Goal: Task Accomplishment & Management: Complete application form

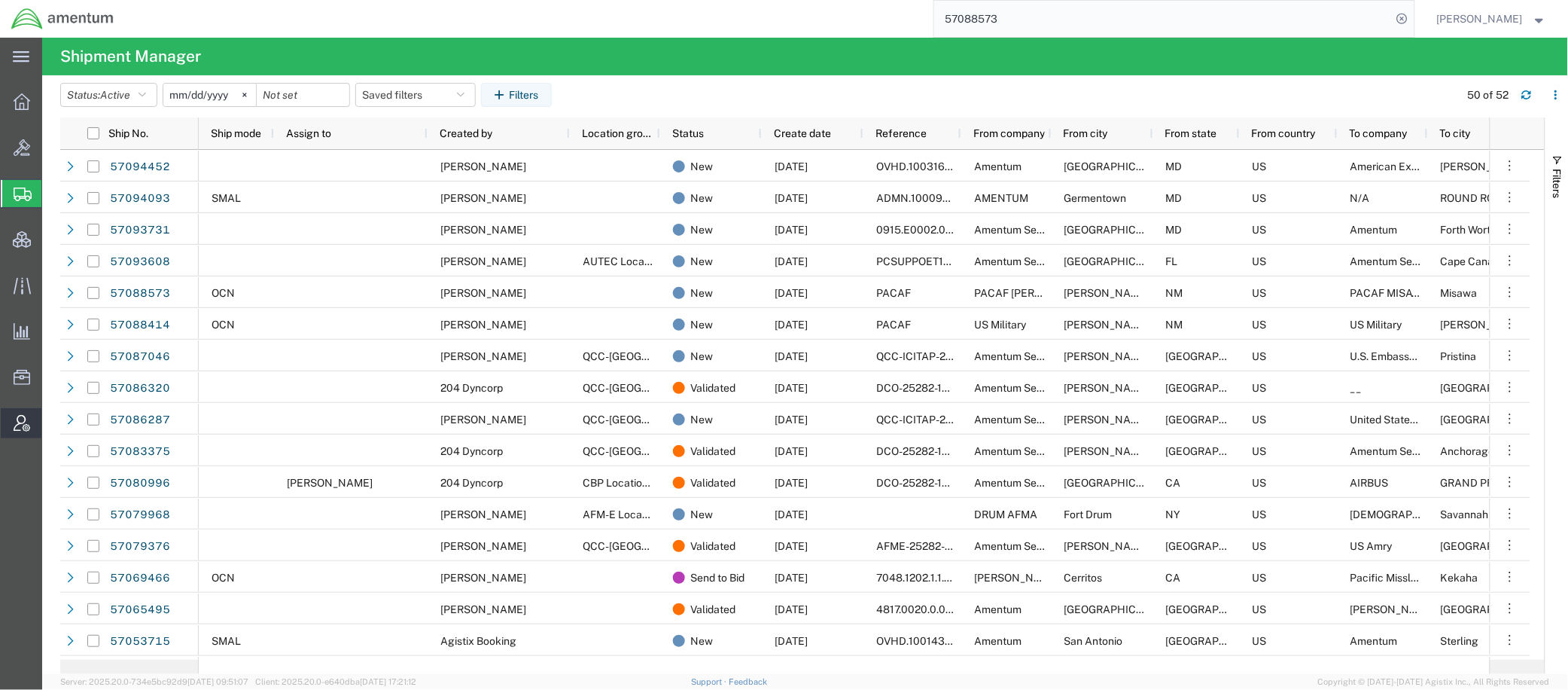
click at [52, 422] on span "Account Admin" at bounding box center [46, 422] width 11 height 30
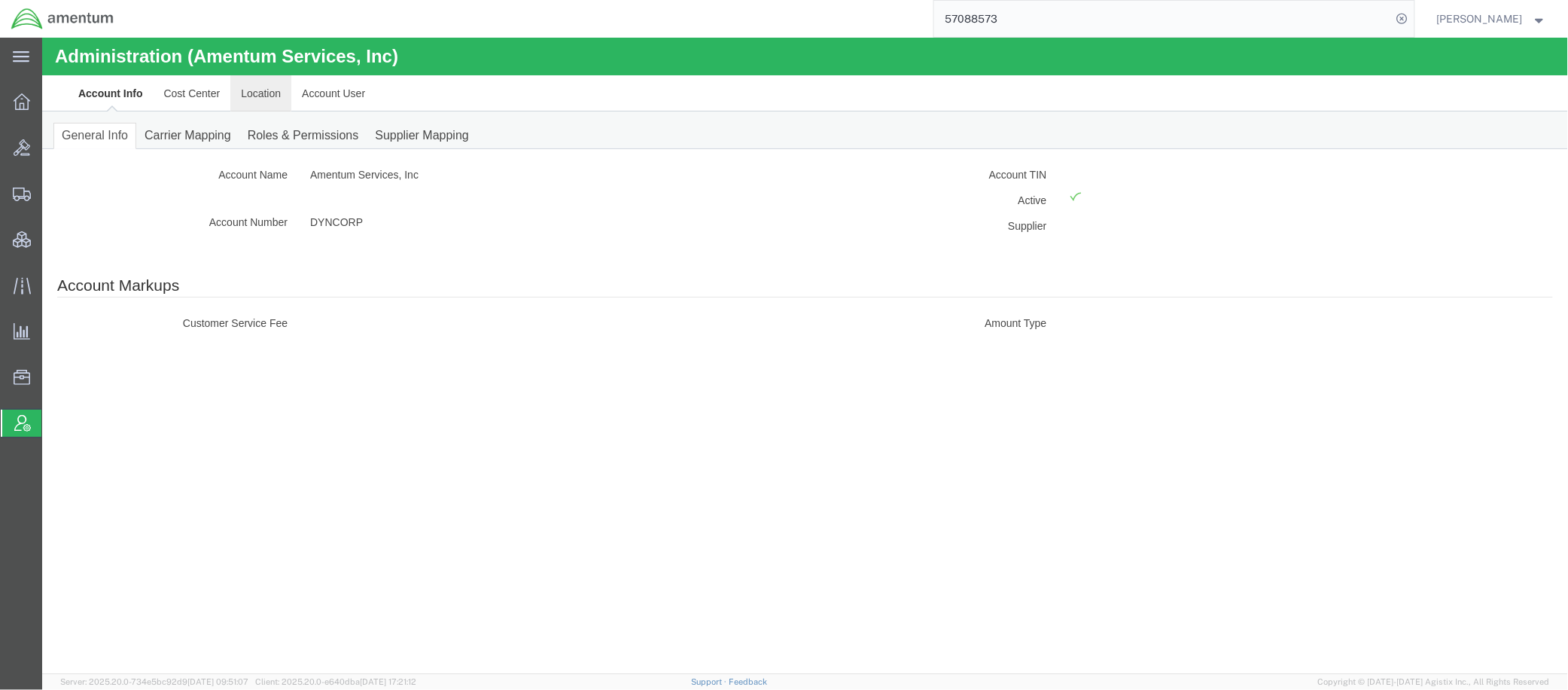
click at [274, 96] on link "Location" at bounding box center [260, 93] width 61 height 36
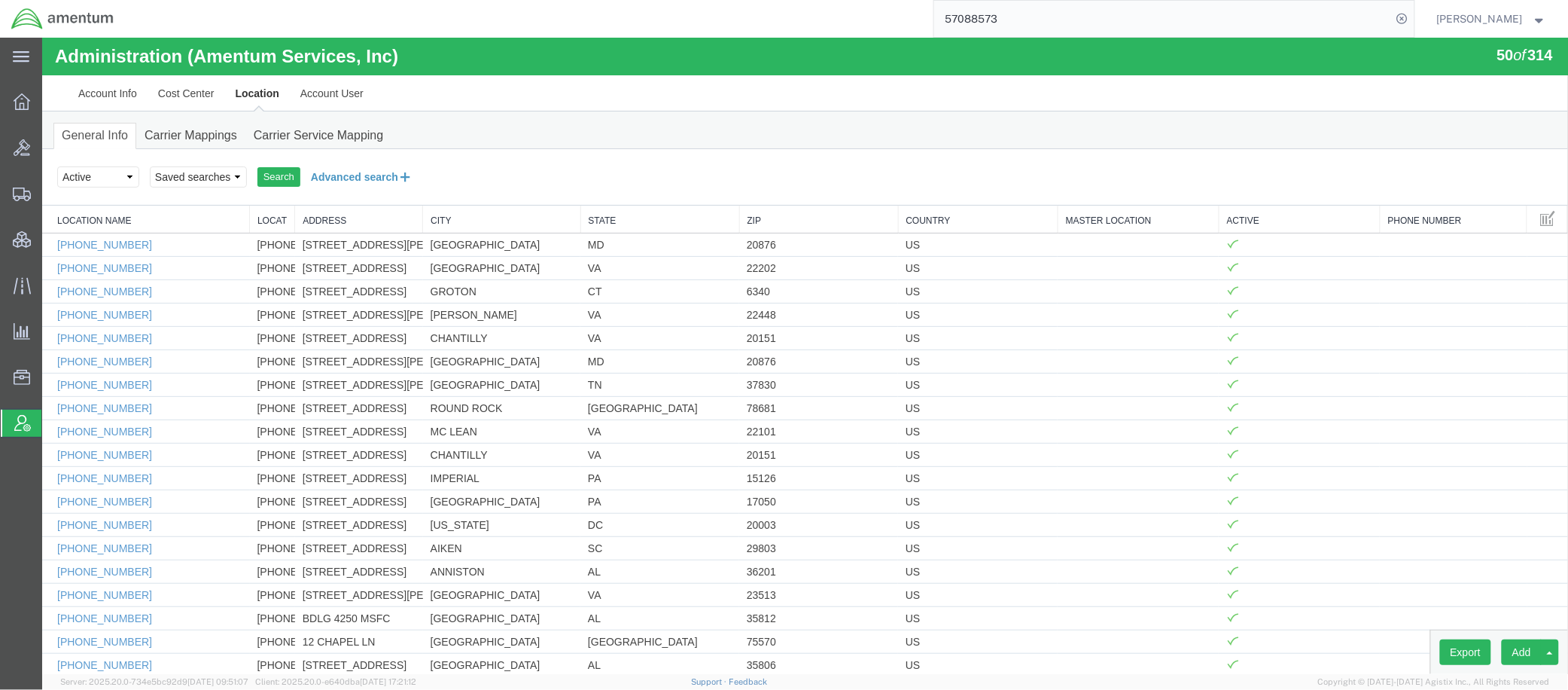
click at [363, 177] on button "Advanced search" at bounding box center [361, 176] width 123 height 26
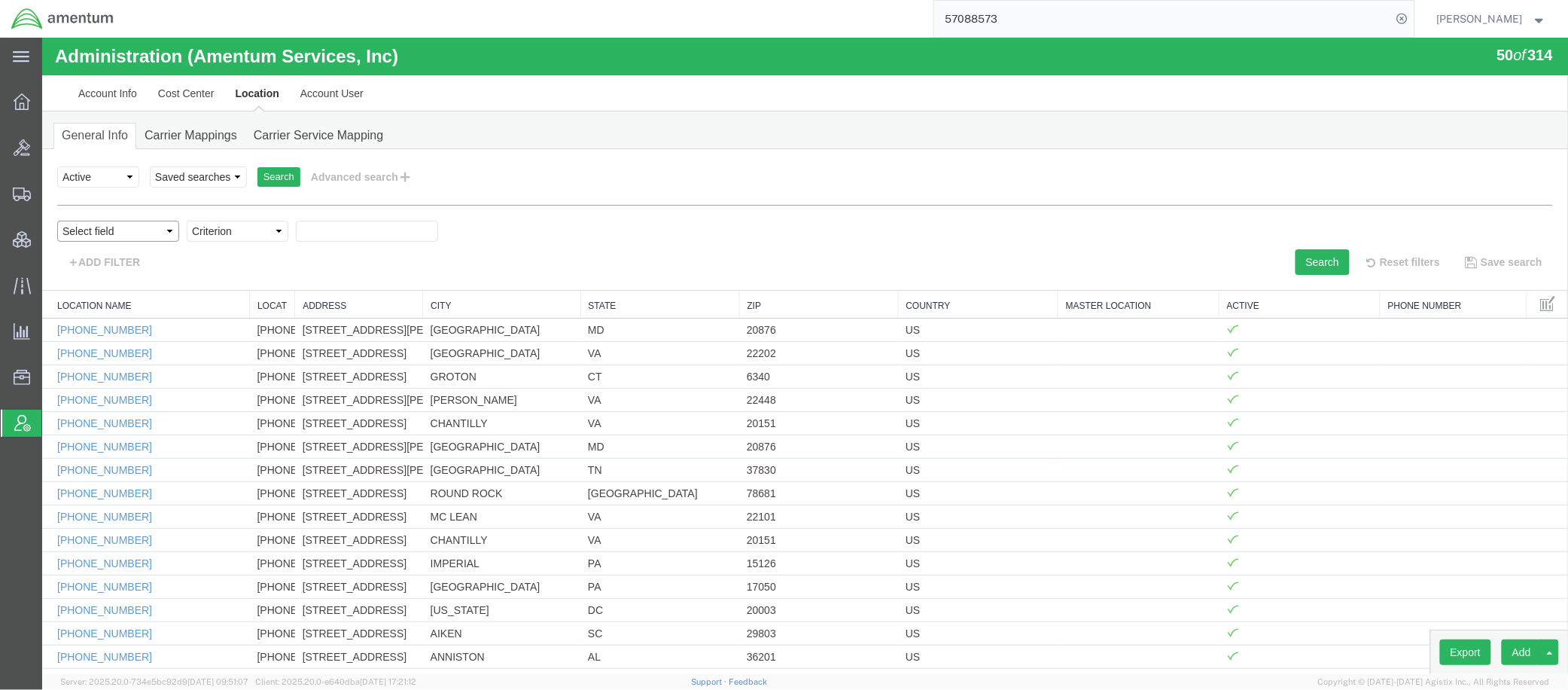
click at [90, 229] on select "Select field Address [GEOGRAPHIC_DATA] Location Name Location Num Master Locati…" at bounding box center [117, 230] width 122 height 21
select select "country"
click at [57, 220] on select "Select field Address [GEOGRAPHIC_DATA] Location Name Location Num Master Locati…" at bounding box center [117, 230] width 122 height 21
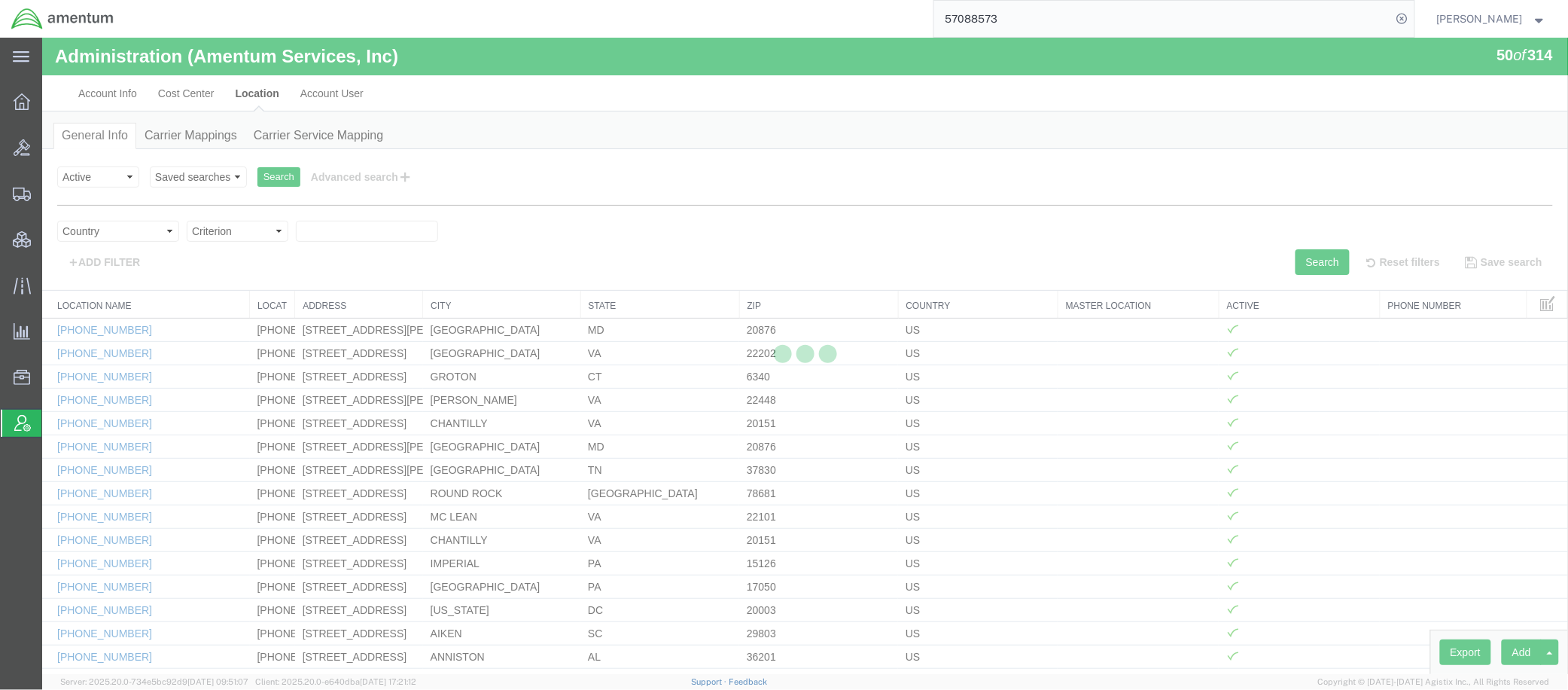
select select
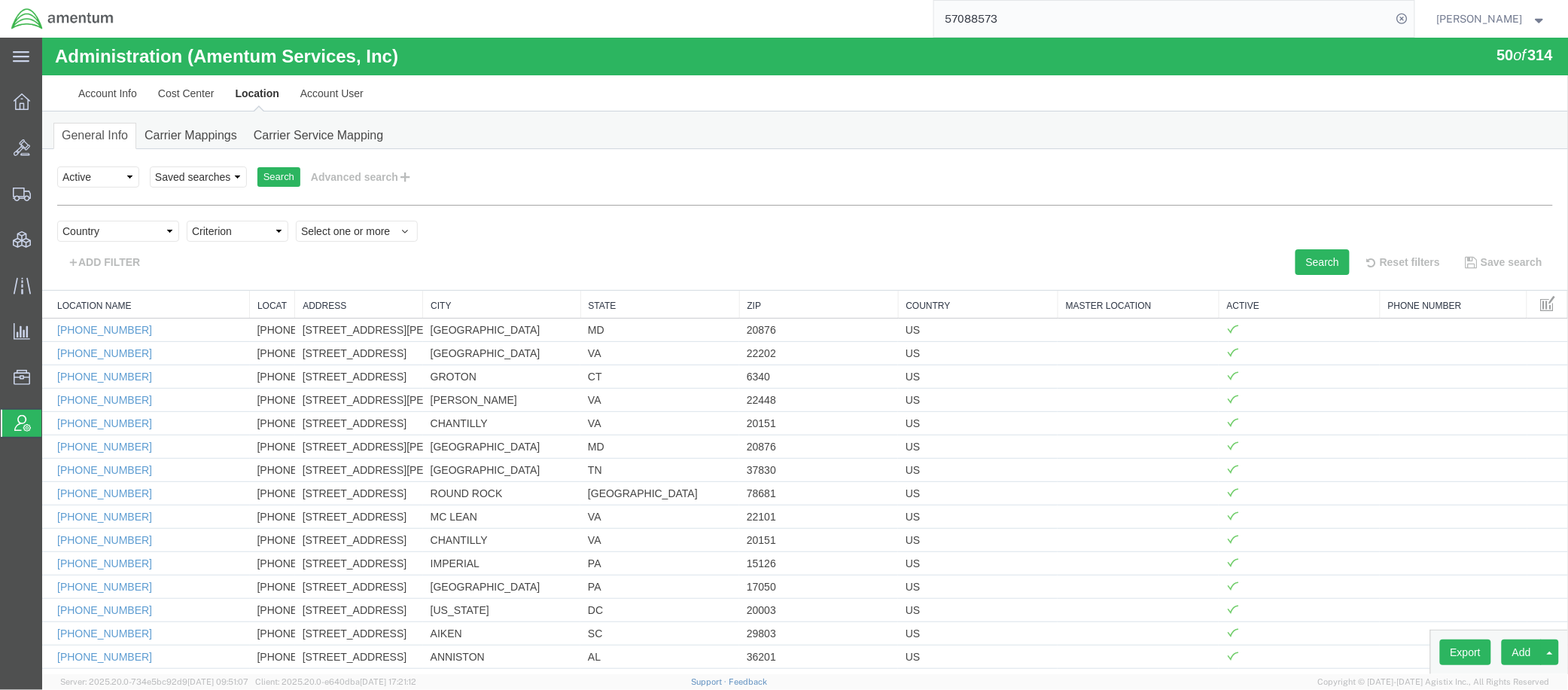
click at [219, 234] on select "Criterion in not in" at bounding box center [237, 230] width 102 height 21
select select "in"
click at [186, 220] on select "Criterion in not in" at bounding box center [237, 230] width 102 height 21
click at [320, 229] on span "Select one or more" at bounding box center [356, 230] width 111 height 15
type input "kuwa"
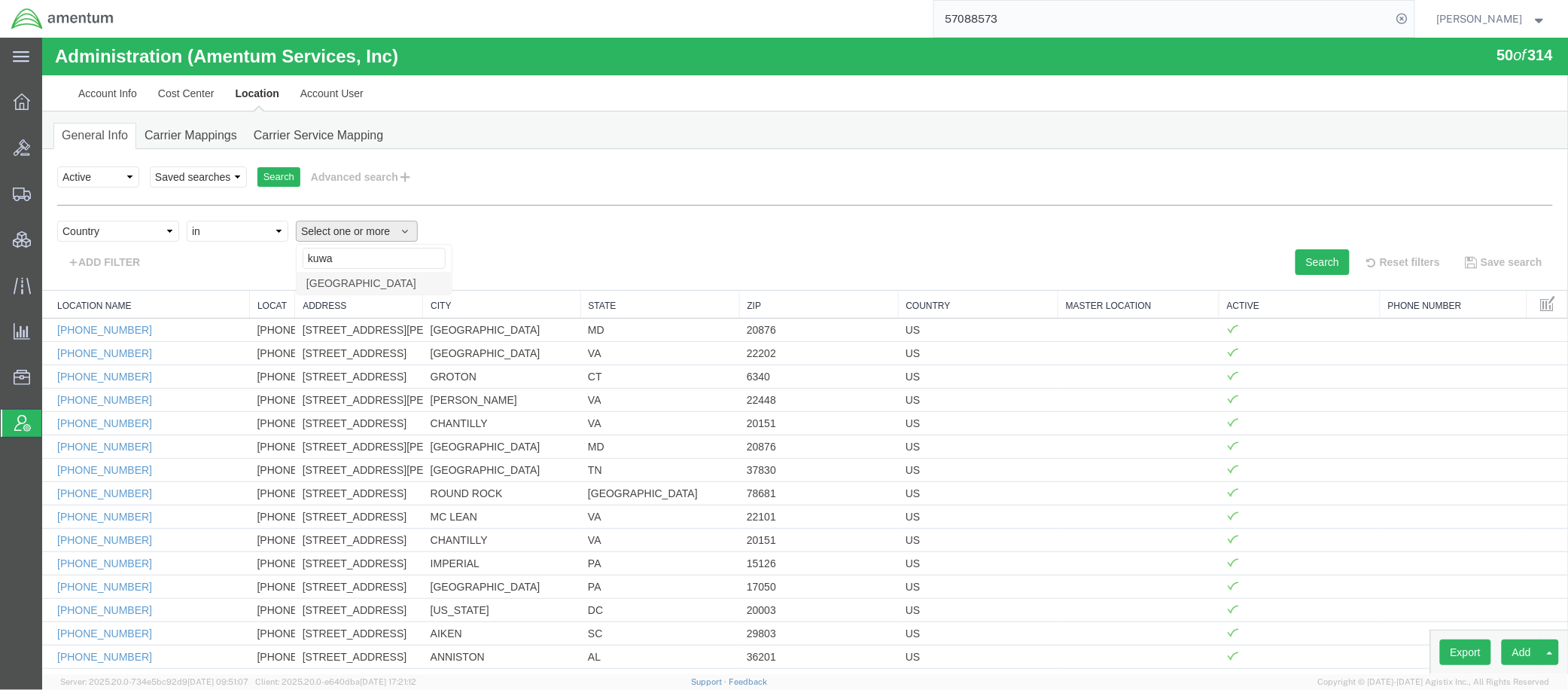
click at [368, 284] on link "[GEOGRAPHIC_DATA]" at bounding box center [373, 282] width 155 height 23
select select "KW"
click at [1295, 265] on button "Search" at bounding box center [1321, 261] width 54 height 26
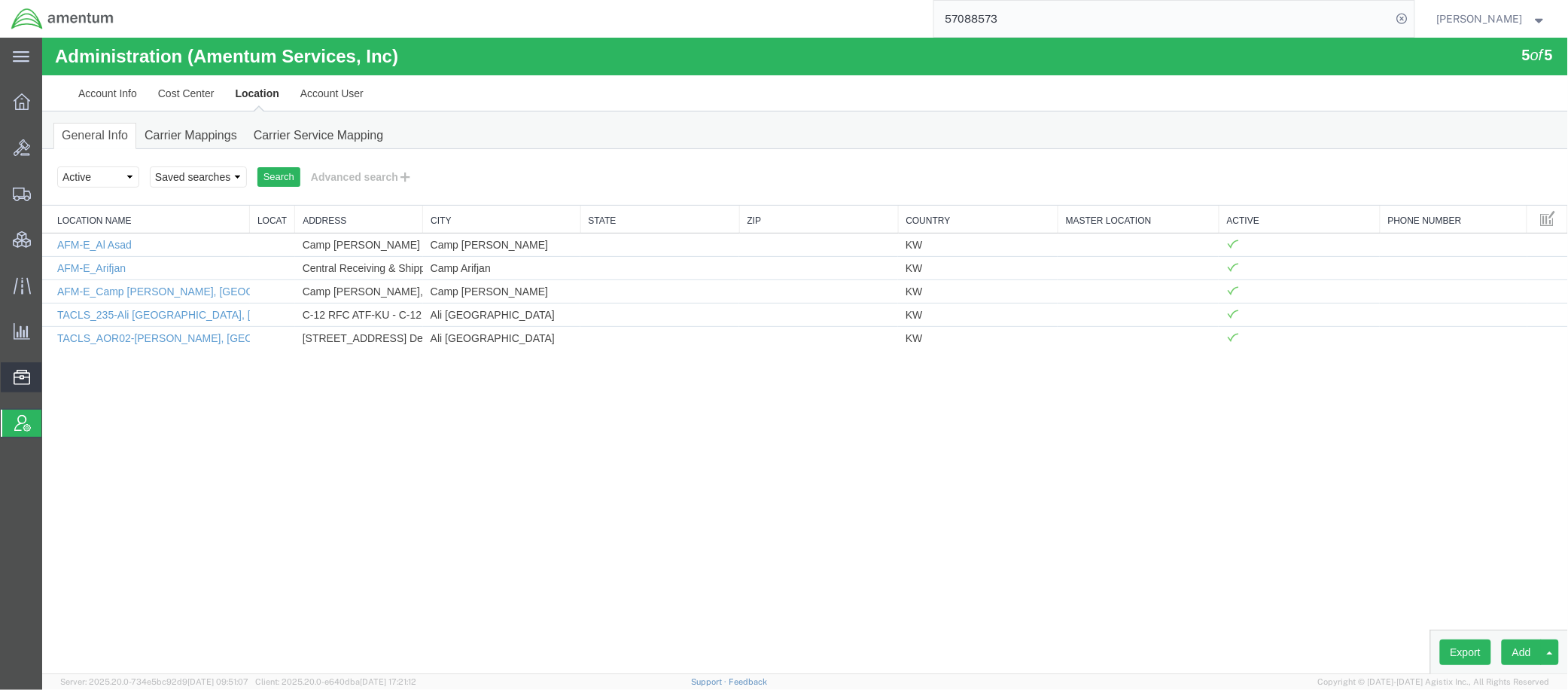
click at [0, 0] on span "Address Book" at bounding box center [0, 0] width 0 height 0
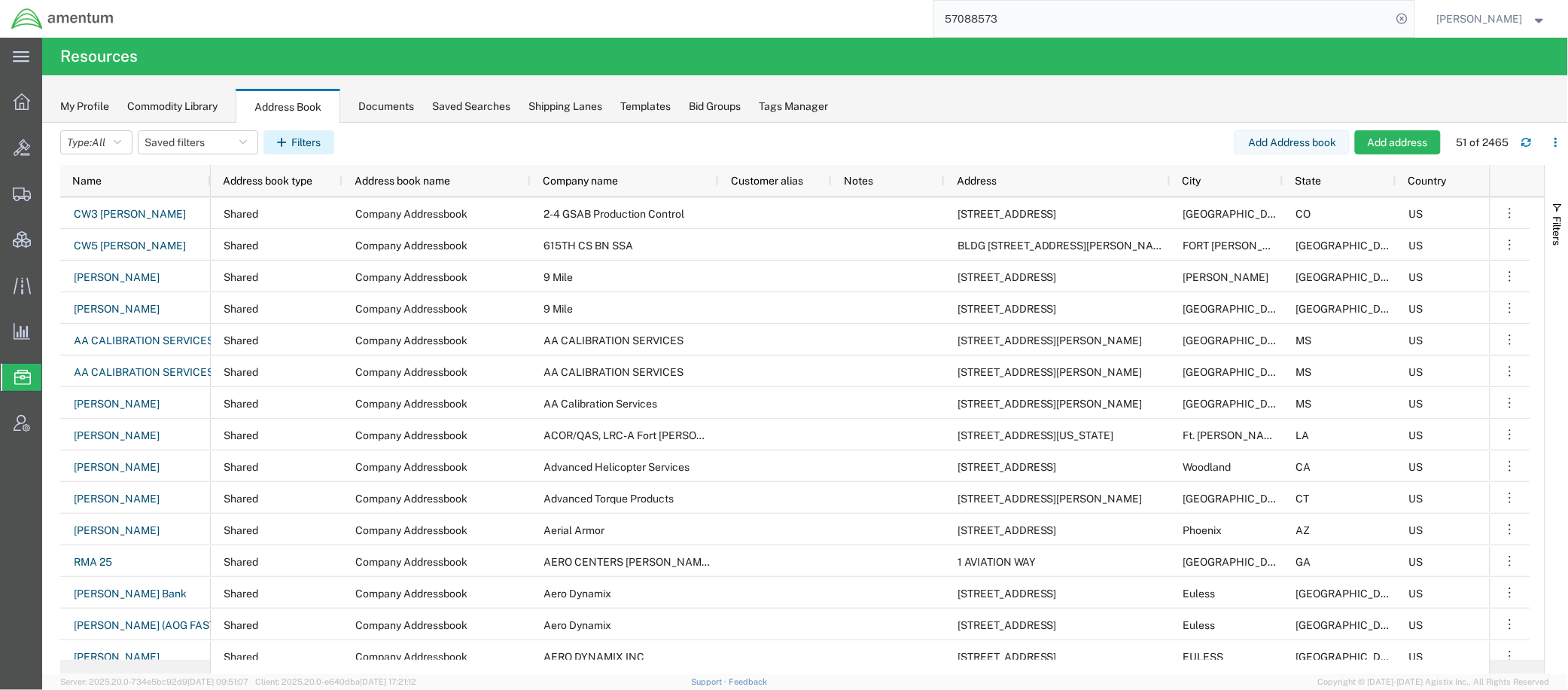
click at [319, 138] on button "Filters" at bounding box center [299, 142] width 71 height 24
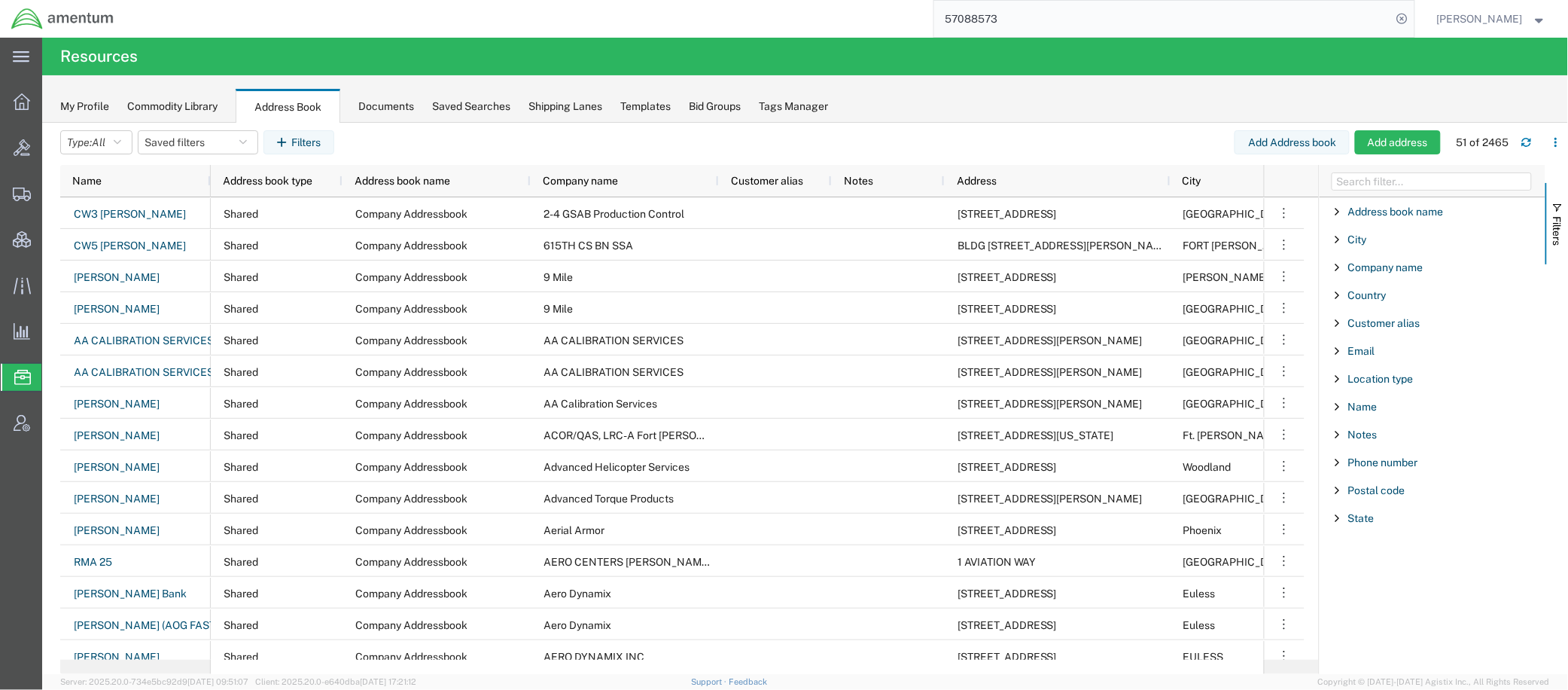
click at [1339, 298] on span "Filter List 12 Filters" at bounding box center [1338, 295] width 12 height 12
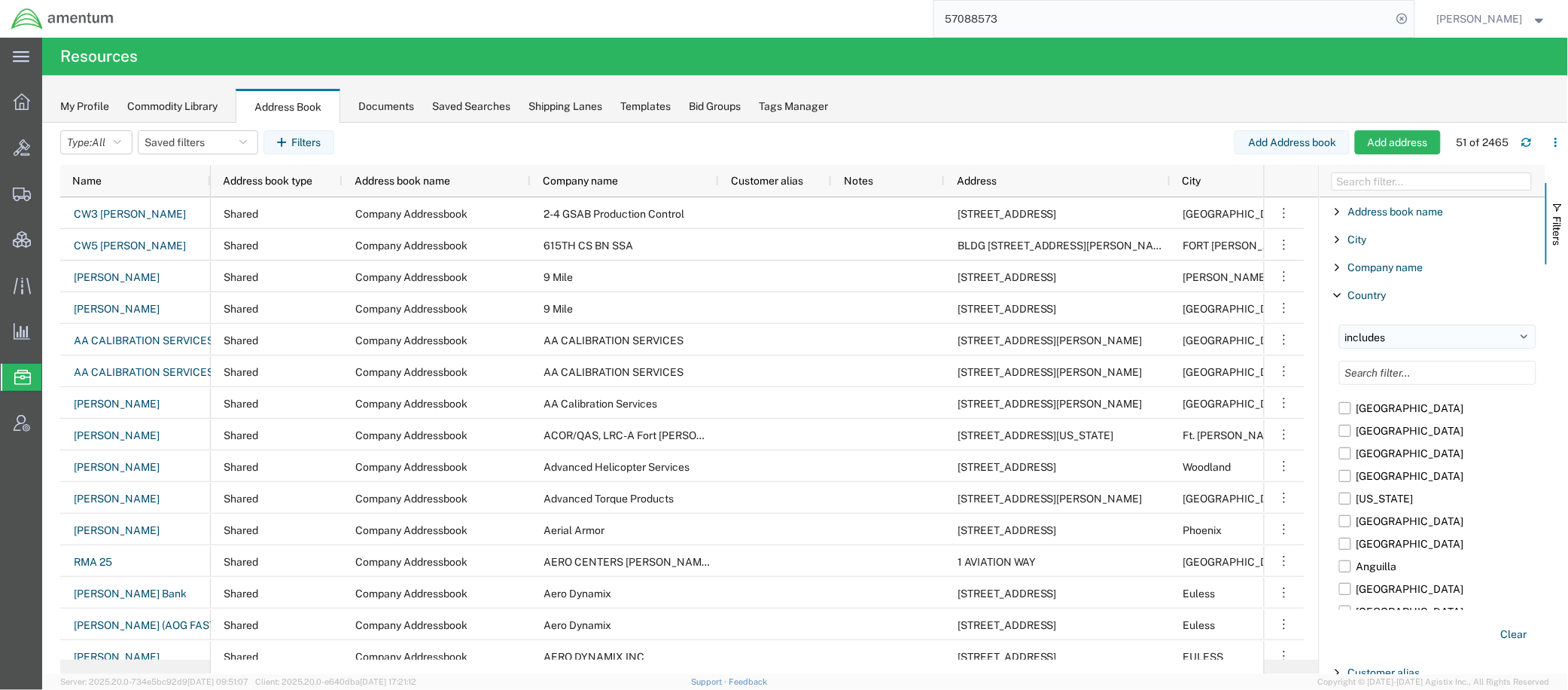
click at [1390, 341] on select "includes excludes" at bounding box center [1438, 336] width 198 height 24
click at [1340, 324] on select "includes excludes" at bounding box center [1438, 336] width 198 height 24
click at [1386, 366] on input "Filter List 12 Filters" at bounding box center [1438, 372] width 198 height 24
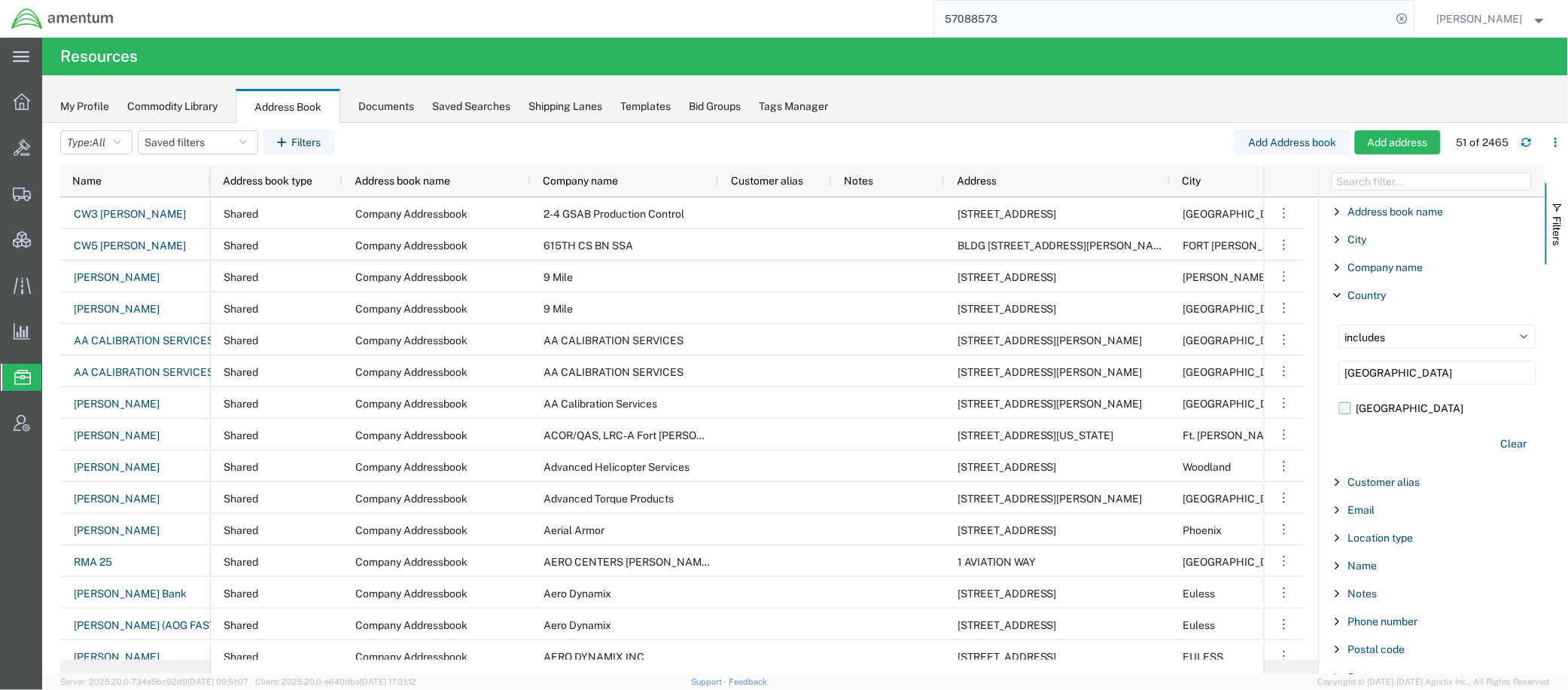
type input "[GEOGRAPHIC_DATA]"
click at [1371, 415] on label "[GEOGRAPHIC_DATA]" at bounding box center [1438, 408] width 198 height 23
click at [0, 0] on input "[GEOGRAPHIC_DATA]" at bounding box center [0, 0] width 0 height 0
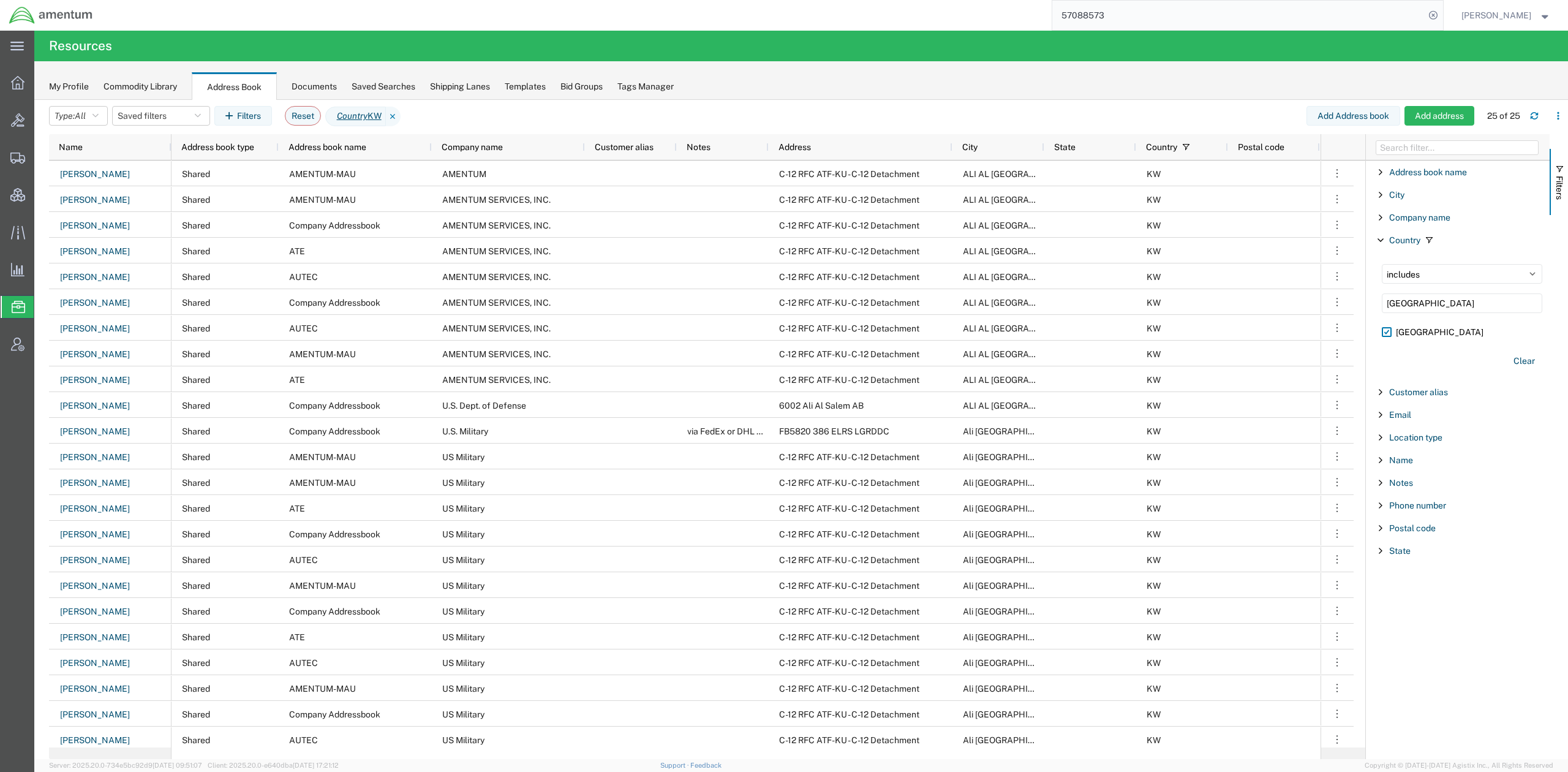
click at [1275, 461] on div "Name" at bounding box center [1458, 460] width 184 height 22
click at [1275, 514] on input "Filter Value" at bounding box center [1463, 511] width 161 height 15
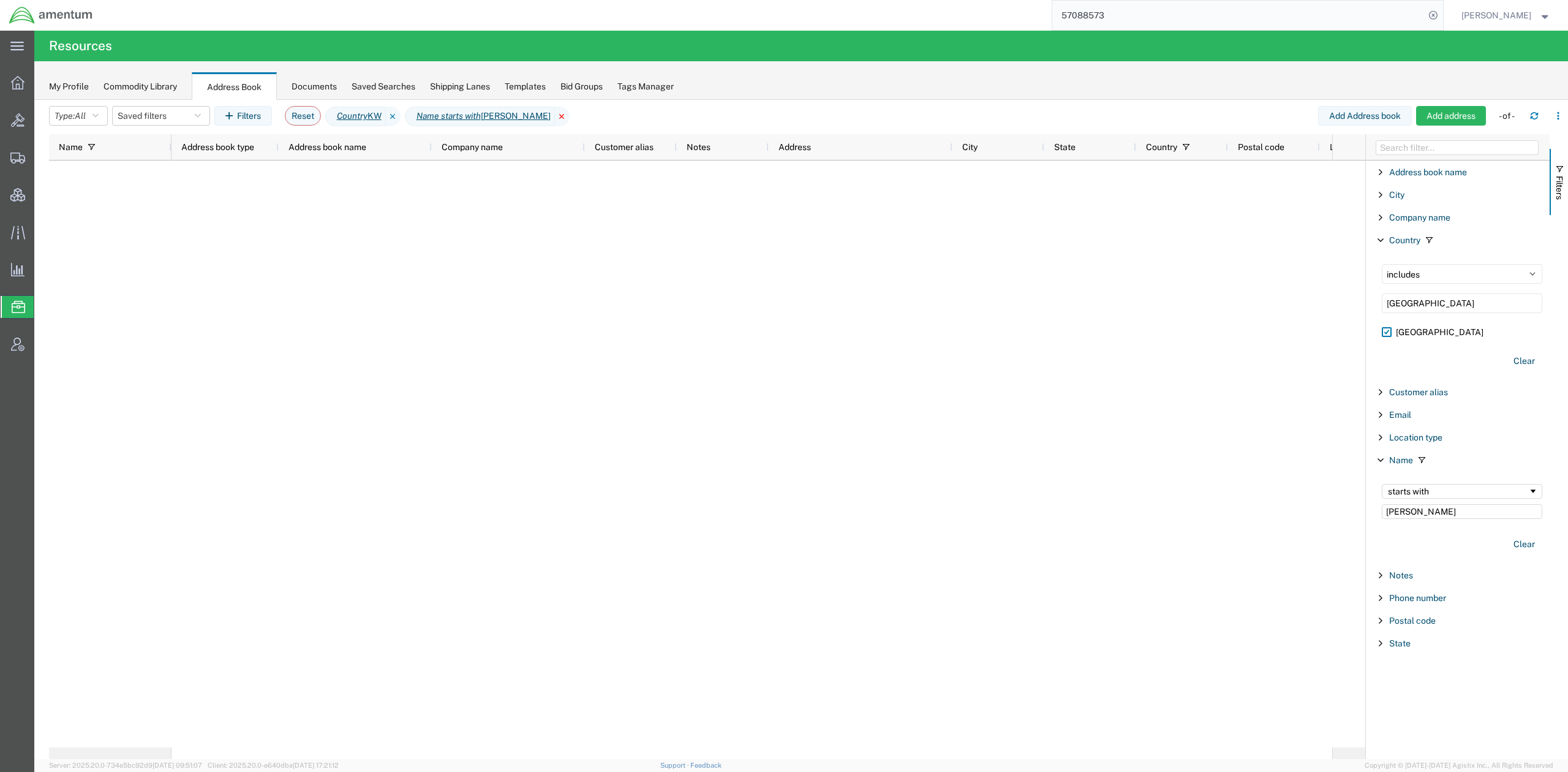
type input "[PERSON_NAME]"
click at [555, 109] on icon at bounding box center [562, 116] width 15 height 20
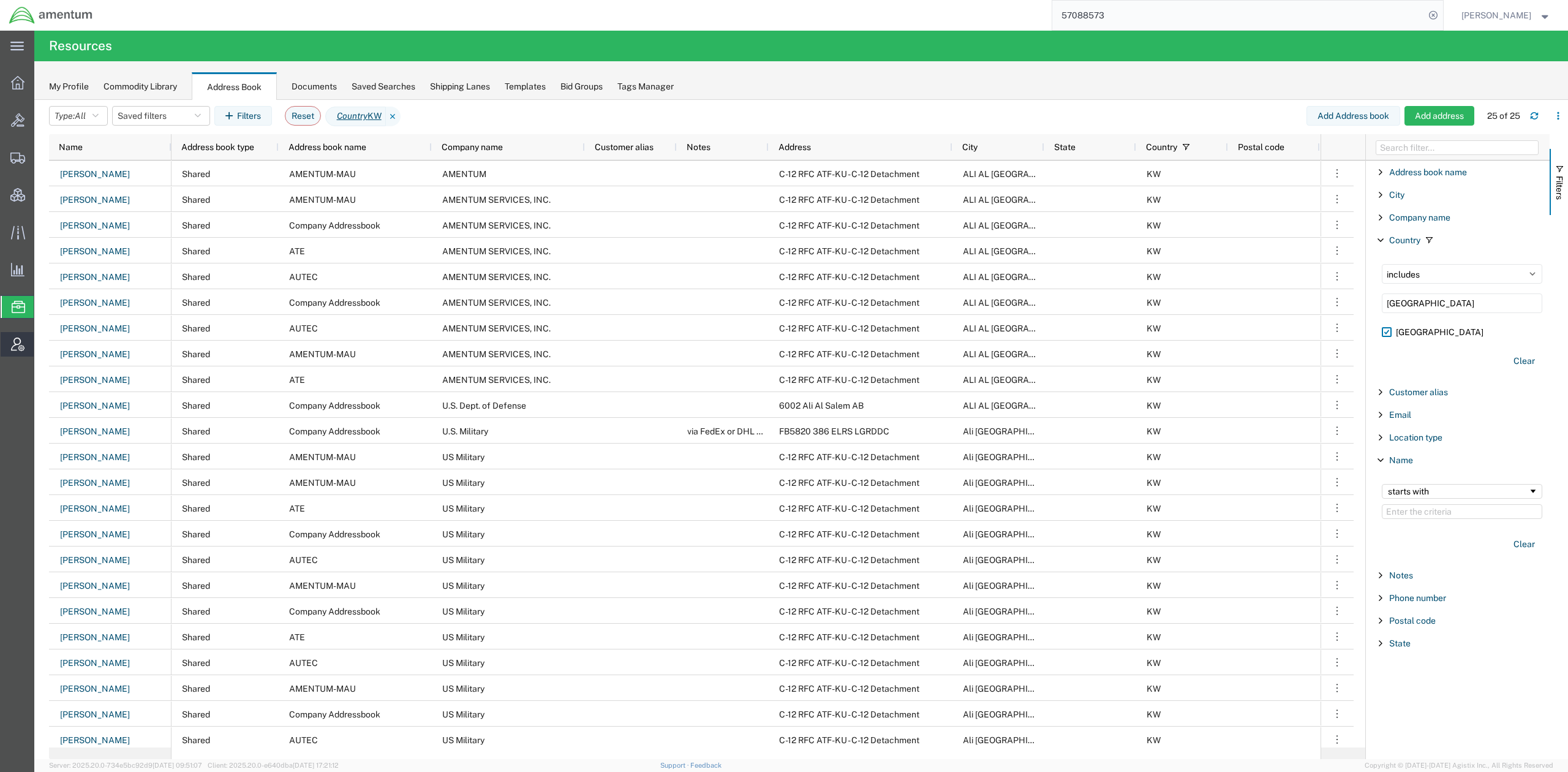
click at [42, 346] on span "Account Admin" at bounding box center [37, 343] width 9 height 24
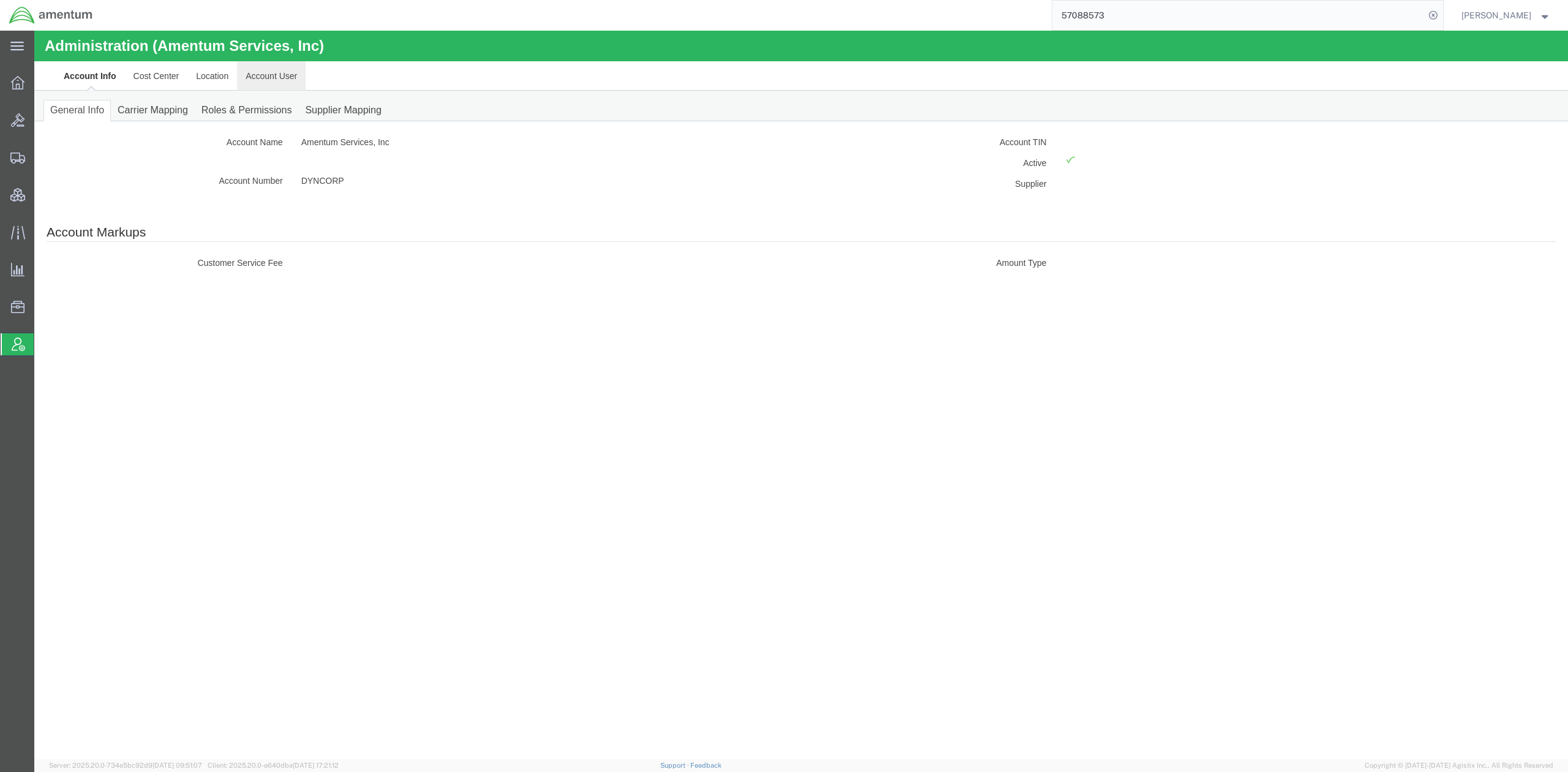
click at [275, 81] on link "Account User" at bounding box center [272, 76] width 69 height 30
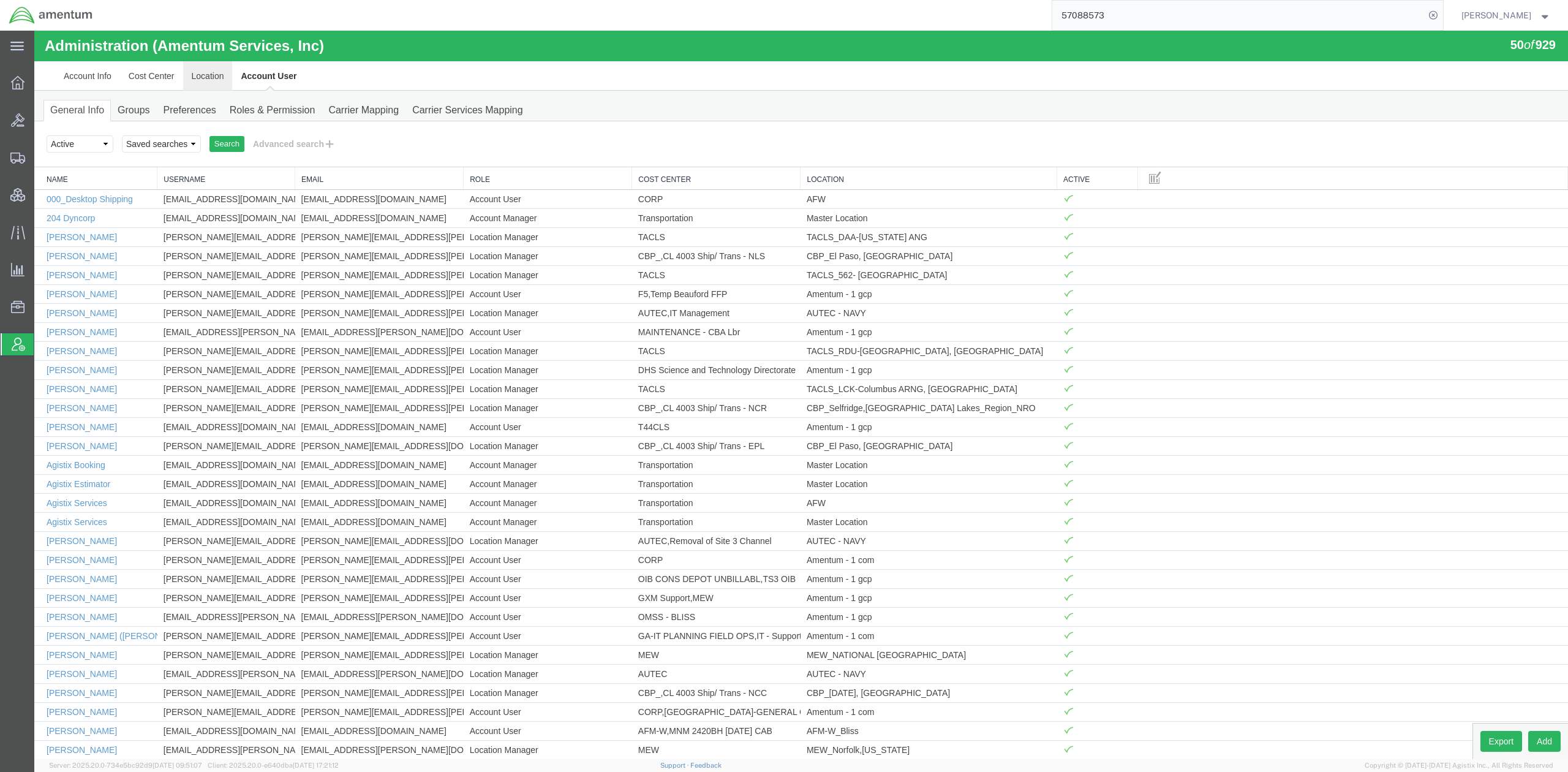
click at [216, 74] on link "Location" at bounding box center [208, 76] width 50 height 30
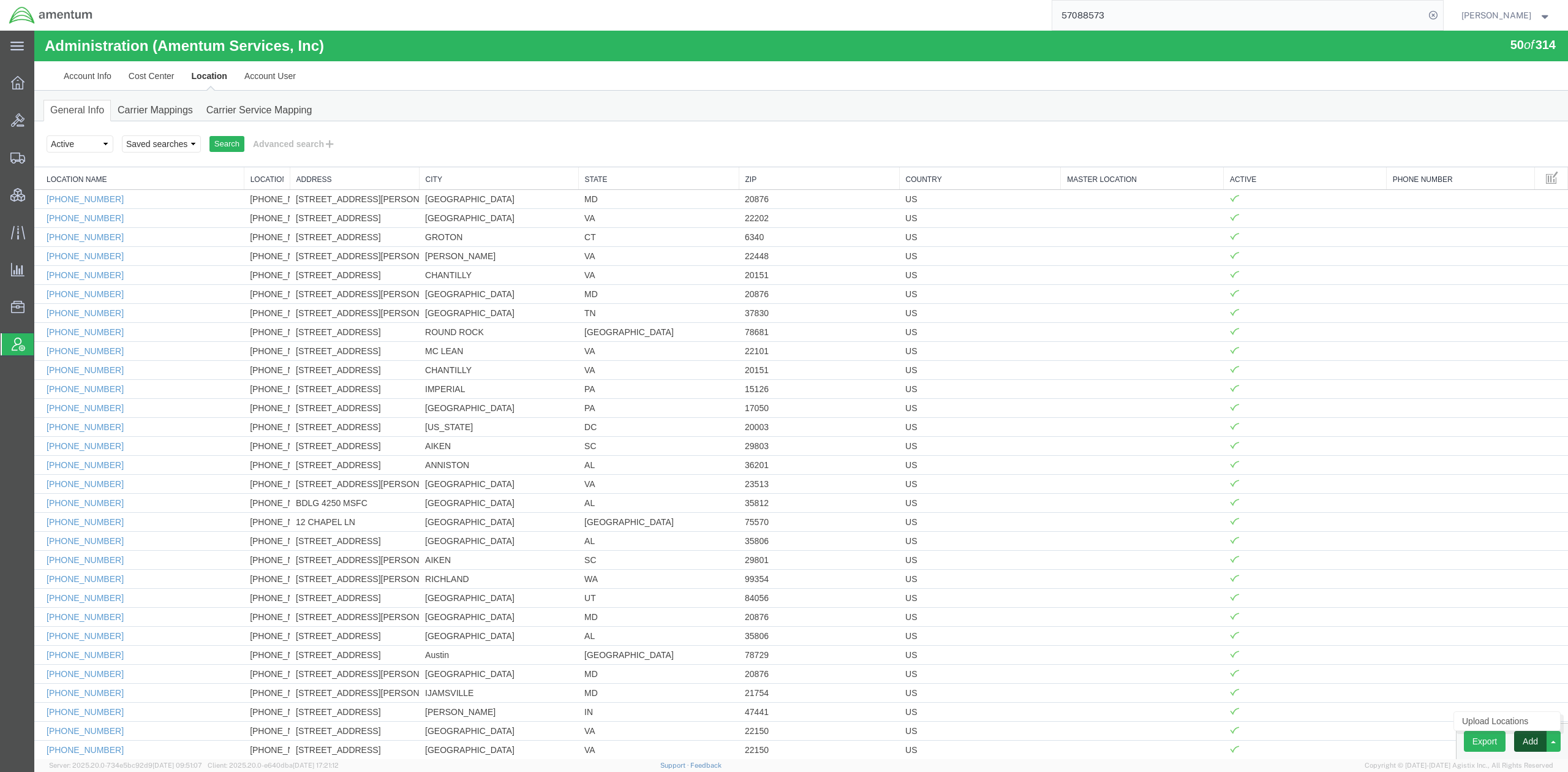
click at [1275, 560] on button "Add" at bounding box center [1531, 741] width 33 height 21
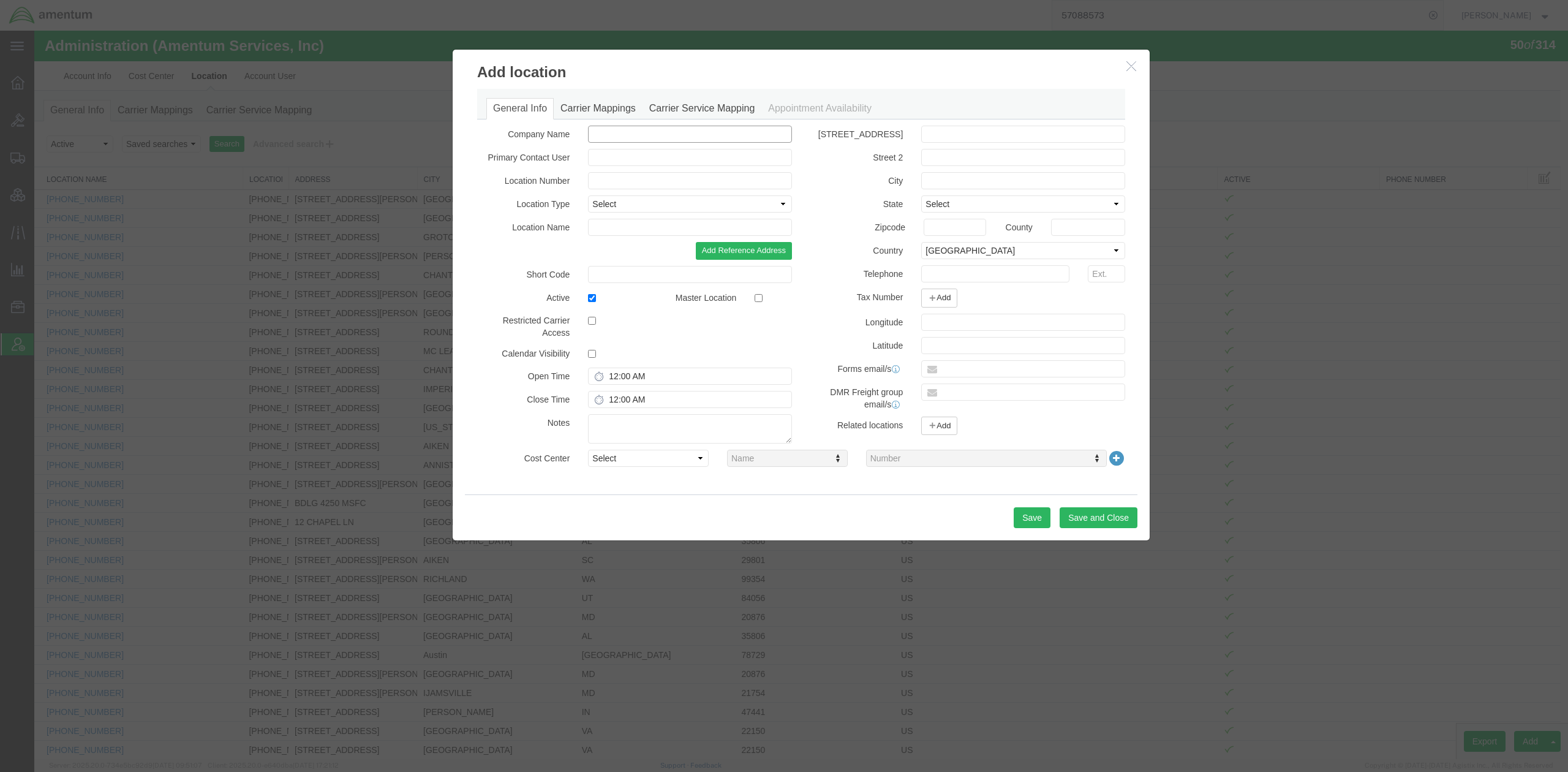
click at [693, 142] on input "text" at bounding box center [690, 134] width 204 height 17
paste input "U.S. MILITARY"
type input "U.S. MILITARY"
click at [964, 138] on input "text" at bounding box center [1023, 134] width 204 height 17
paste input "Central Receiving & Shipping Point"
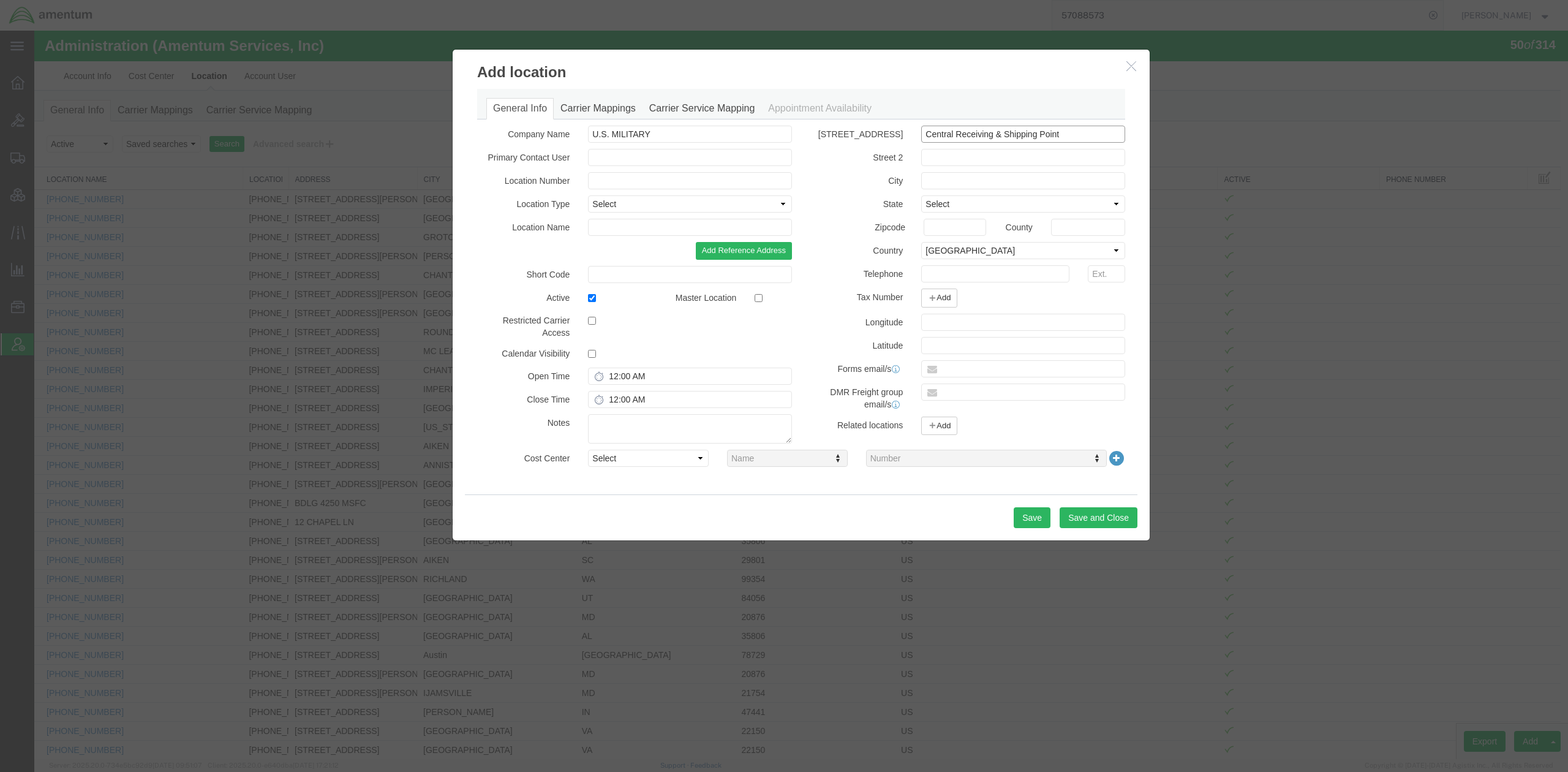
type input "Central Receiving & Shipping Point"
click at [1028, 164] on input "text" at bounding box center [1023, 158] width 204 height 17
paste input "AFSBn-KU, AMC (FWD) APS-5"
click at [1079, 162] on input "AFSBn-KU, AMC (FWD) APS-5" at bounding box center [1023, 158] width 204 height 17
paste input "c/o Amentum"
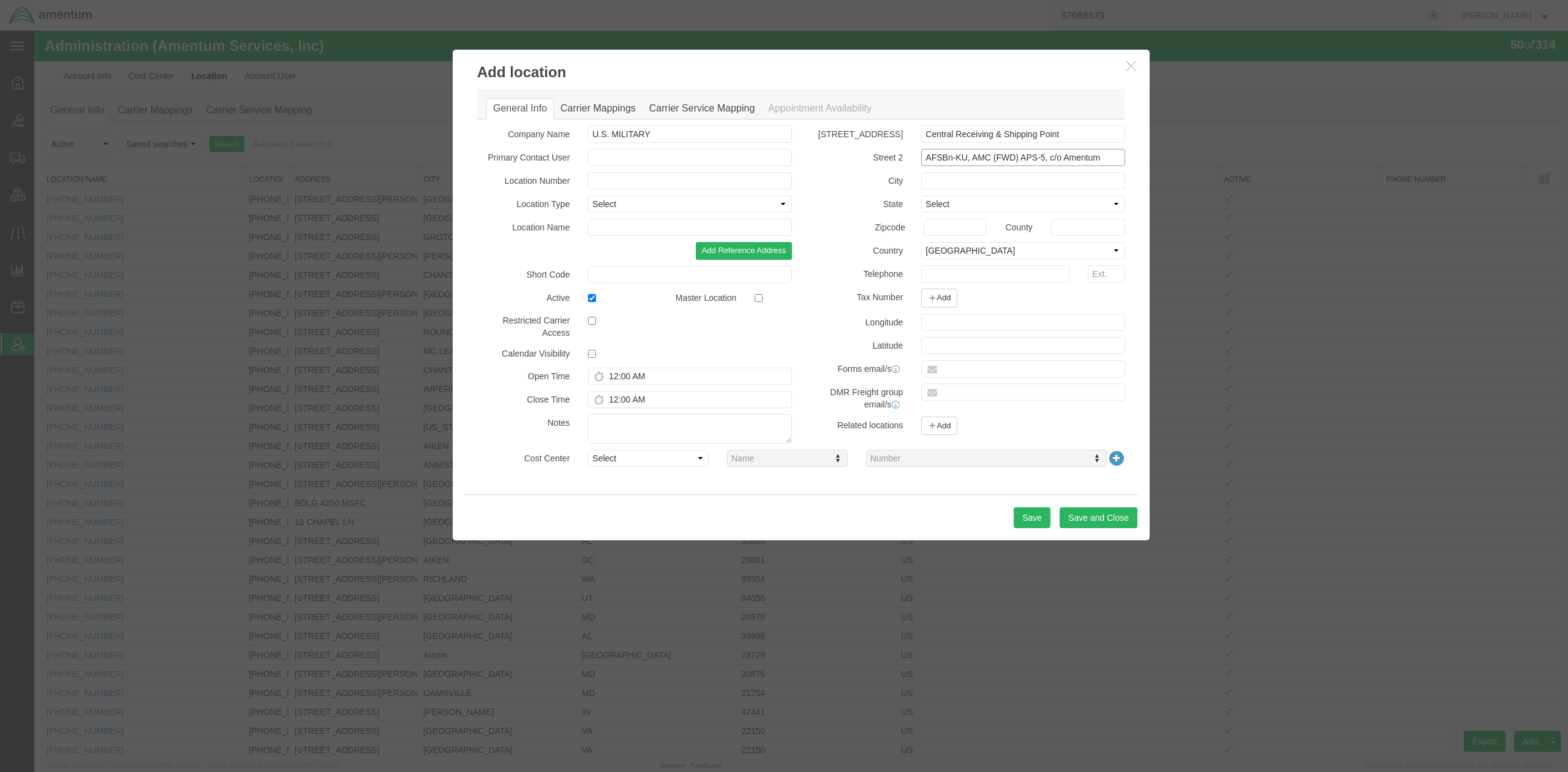
type input "AFSBn-KU, AMC (FWD) APS-5, c/o Amentum"
click at [986, 187] on input "text" at bounding box center [1023, 180] width 204 height 17
paste input "Camp Arifjan"
type input "Camp Arifjan"
click at [982, 207] on select "Select [US_STATE] [US_STATE] [US_STATE] [US_STATE] Armed Forces Americas Armed …" at bounding box center [1023, 204] width 204 height 17
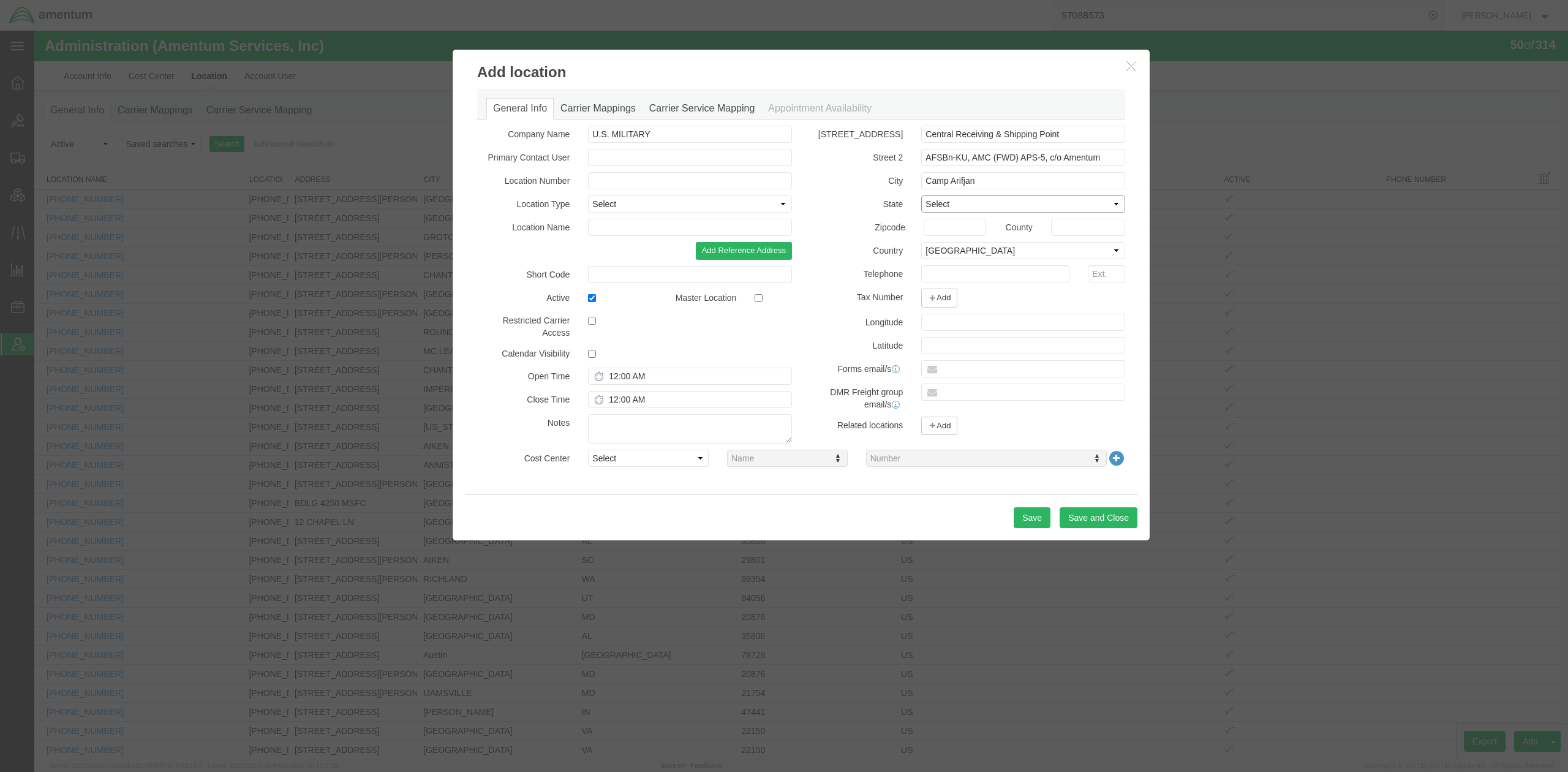
click at [982, 207] on select "Select [US_STATE] [US_STATE] [US_STATE] [US_STATE] Armed Forces Americas Armed …" at bounding box center [1023, 204] width 204 height 17
click at [1039, 250] on select "Select [GEOGRAPHIC_DATA] [GEOGRAPHIC_DATA] [GEOGRAPHIC_DATA] [GEOGRAPHIC_DATA] …" at bounding box center [1023, 251] width 204 height 17
select select "KW"
click at [921, 242] on select "Select [GEOGRAPHIC_DATA] [GEOGRAPHIC_DATA] [GEOGRAPHIC_DATA] [GEOGRAPHIC_DATA] …" at bounding box center [1023, 251] width 204 height 17
click at [988, 277] on input "text" at bounding box center [996, 274] width 148 height 17
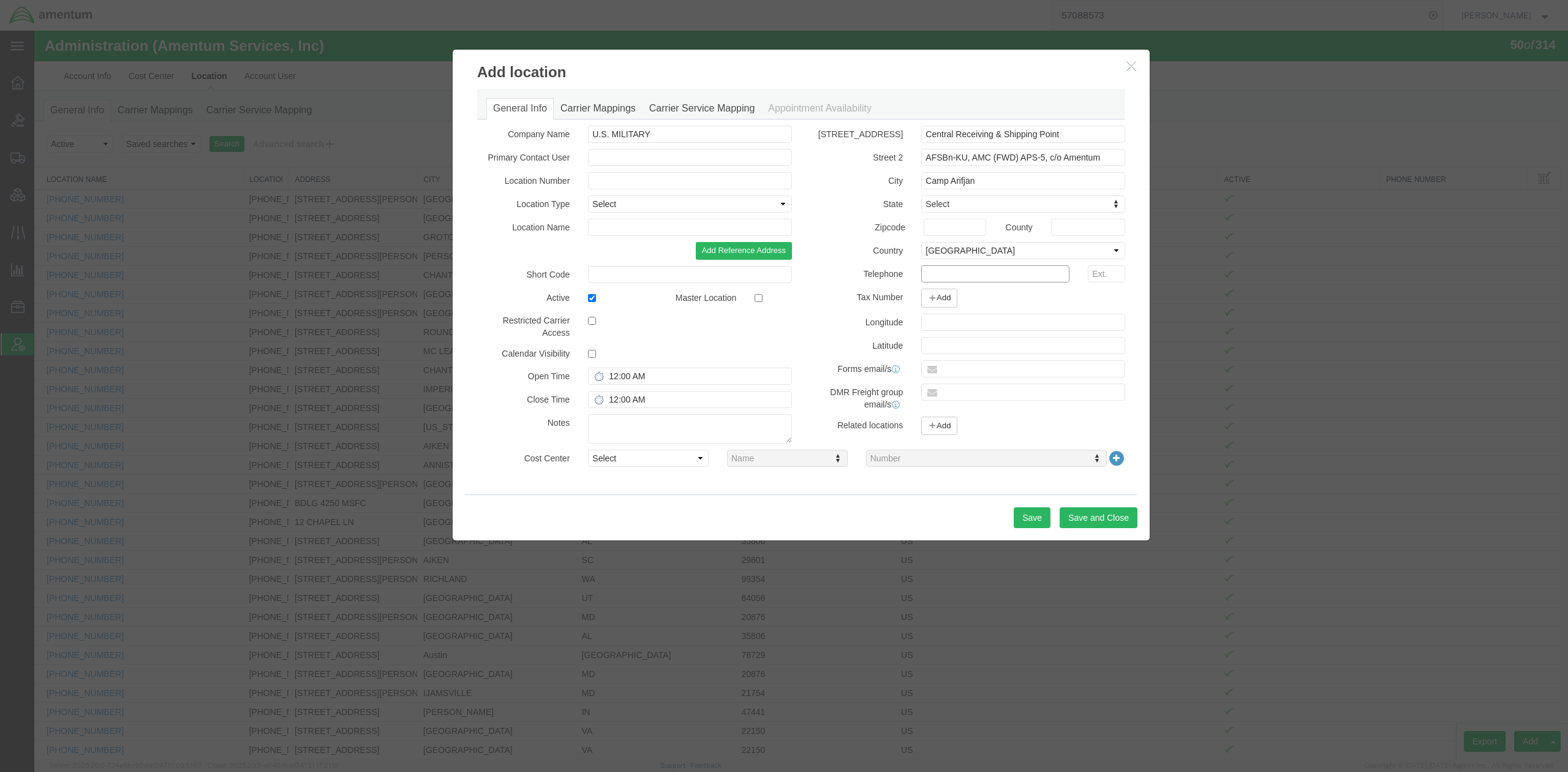
paste input "[PHONE_NUMBER]"
type input "[PHONE_NUMBER]"
click at [661, 159] on input "text" at bounding box center [690, 158] width 204 height 17
paste input "[PERSON_NAME]"
type input "[PERSON_NAME]"
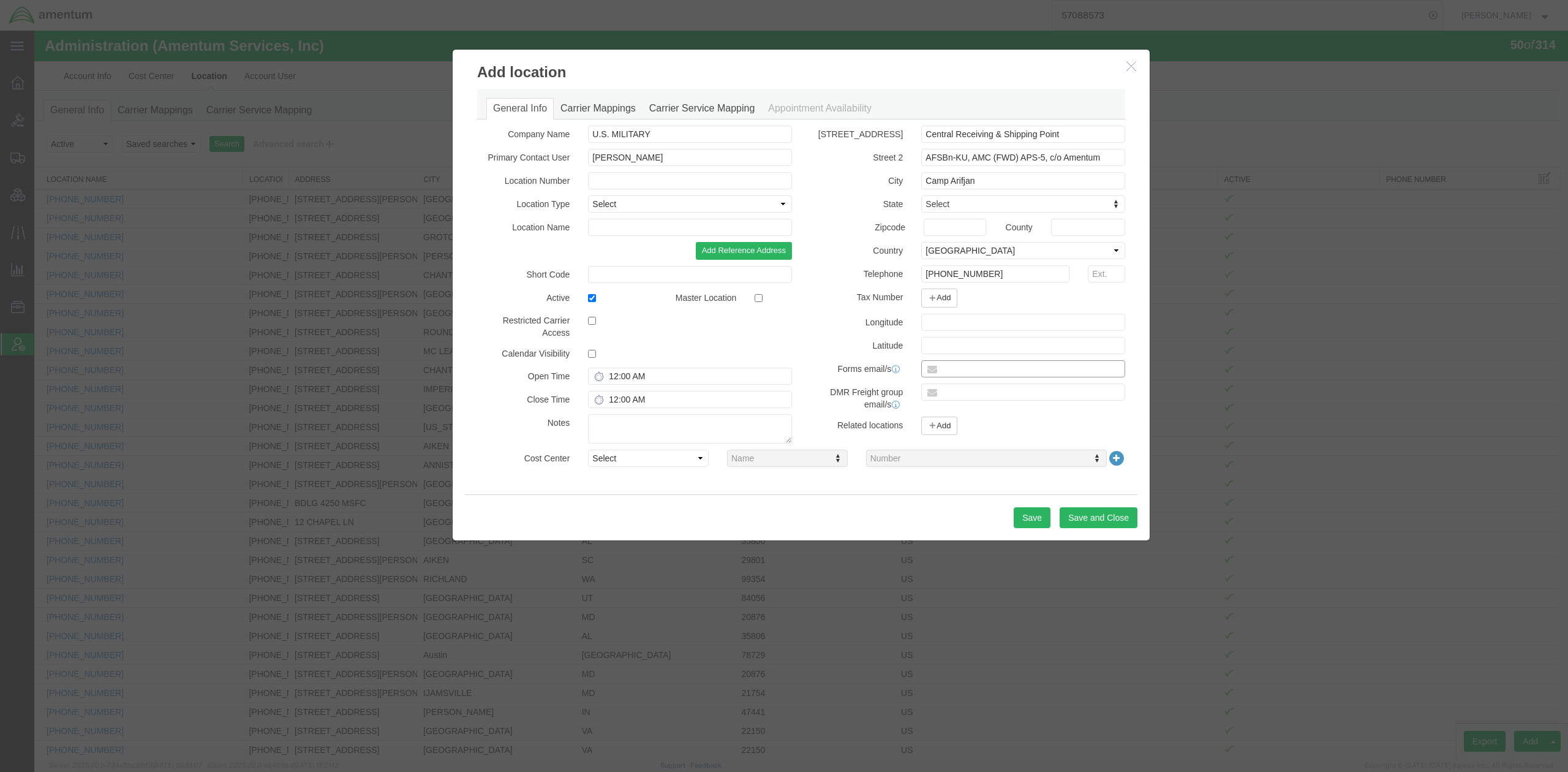
click at [982, 368] on input "text" at bounding box center [1023, 368] width 204 height 17
paste input "[PERSON_NAME][EMAIL_ADDRESS][PERSON_NAME][DOMAIN_NAME]"
type input "[PERSON_NAME][EMAIL_ADDRESS][PERSON_NAME][DOMAIN_NAME]"
click at [1020, 400] on input "text" at bounding box center [1023, 392] width 204 height 17
paste input "[PERSON_NAME][EMAIL_ADDRESS][PERSON_NAME][DOMAIN_NAME]"
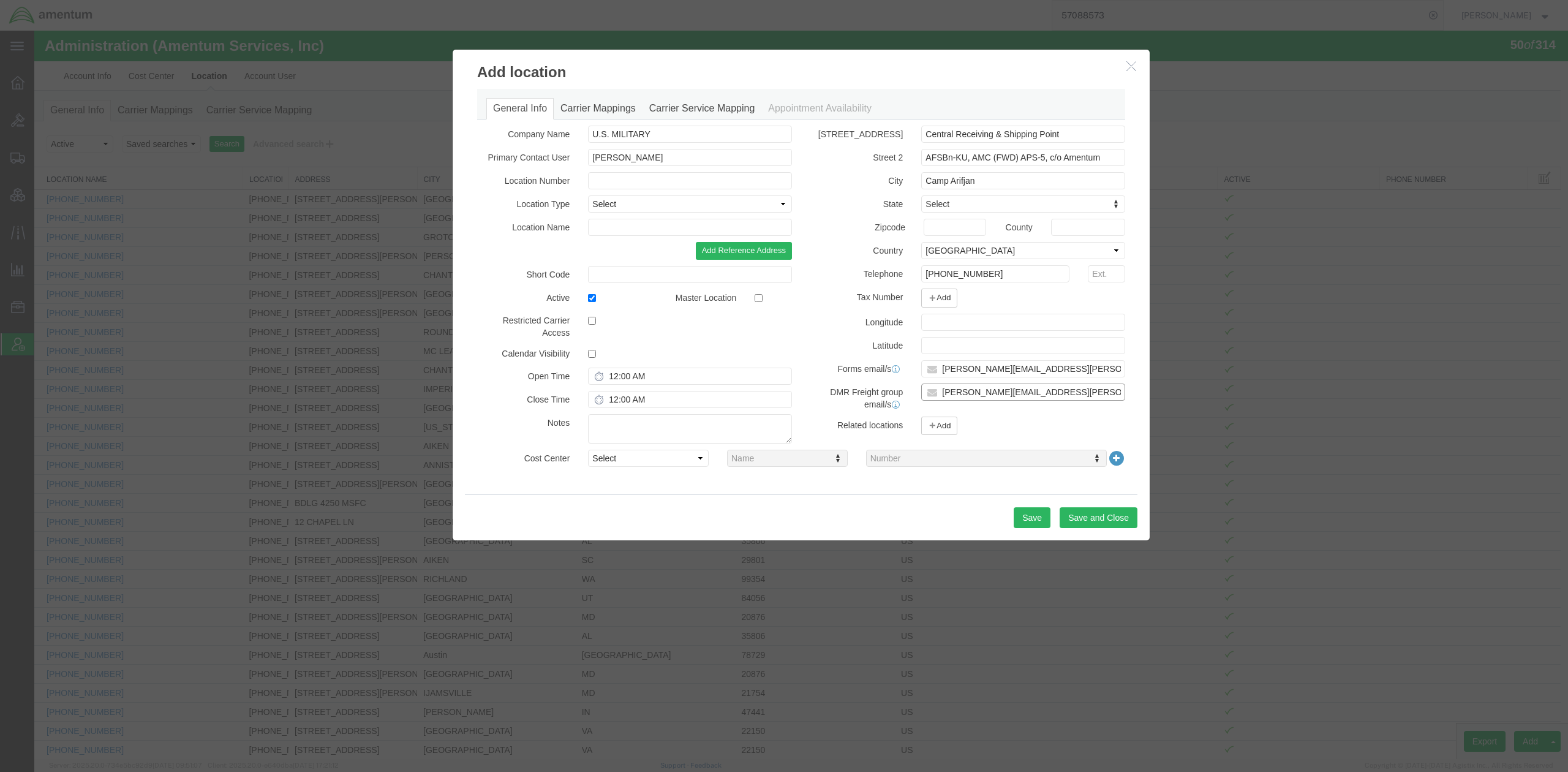
type input "[PERSON_NAME][EMAIL_ADDRESS][PERSON_NAME][DOMAIN_NAME]"
click at [622, 209] on select "Select Business No Loading Dock Business Business w/ Loading Dock Construction …" at bounding box center [690, 204] width 204 height 17
select select "MLTY"
click at [588, 195] on select "Select Business No Loading Dock Business Business w/ Loading Dock Construction …" at bounding box center [690, 204] width 204 height 17
click at [633, 229] on input "text" at bounding box center [690, 227] width 204 height 17
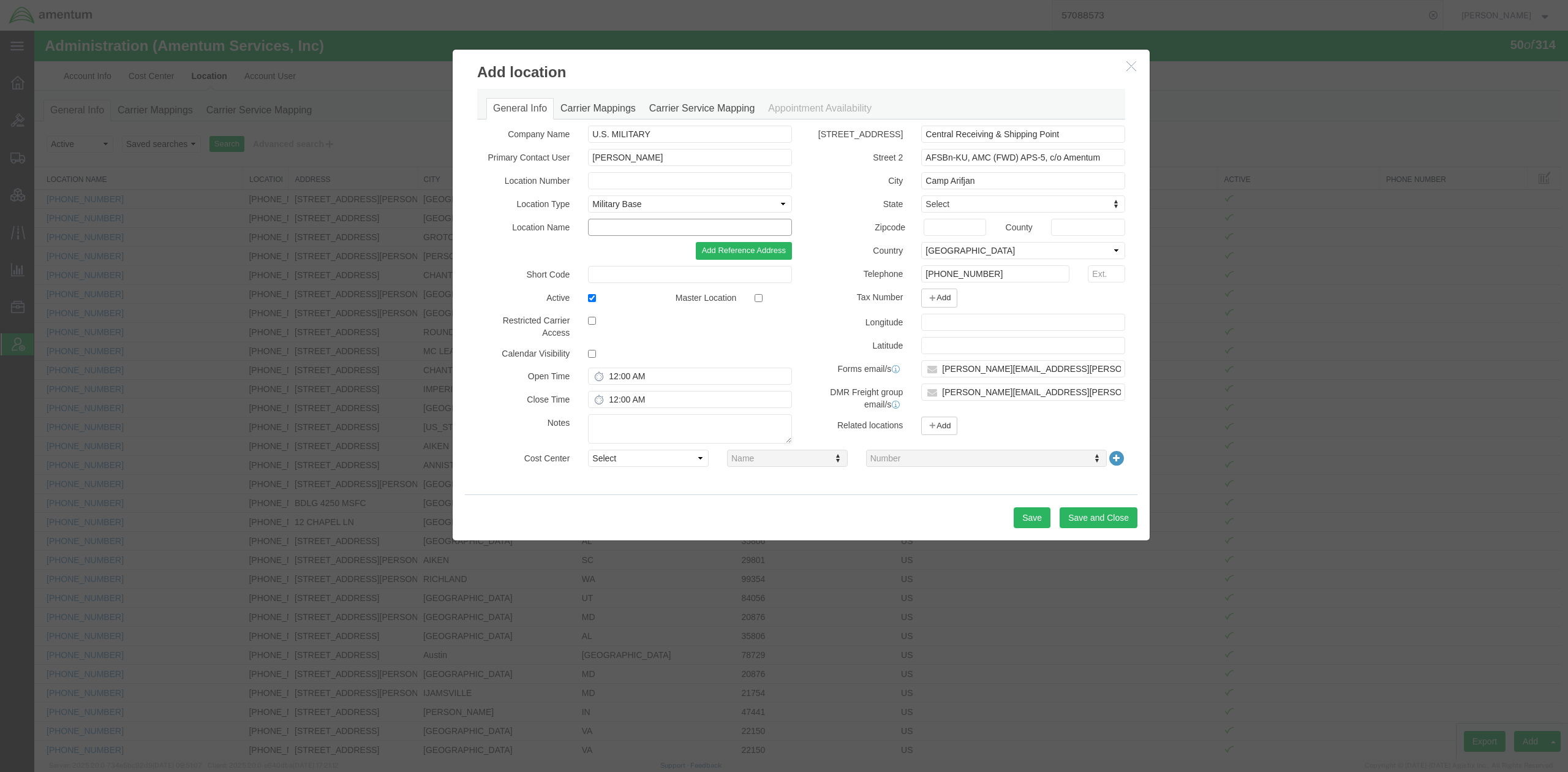
paste input "APS-5"
drag, startPoint x: 993, startPoint y: 182, endPoint x: 818, endPoint y: 175, distance: 175.1
click at [818, 175] on div "City Camp Arifjan" at bounding box center [968, 180] width 333 height 17
click at [670, 204] on select "Select Business No Loading Dock Business Business w/ Loading Dock Construction …" at bounding box center [690, 204] width 204 height 17
click at [687, 180] on input "text" at bounding box center [690, 180] width 204 height 17
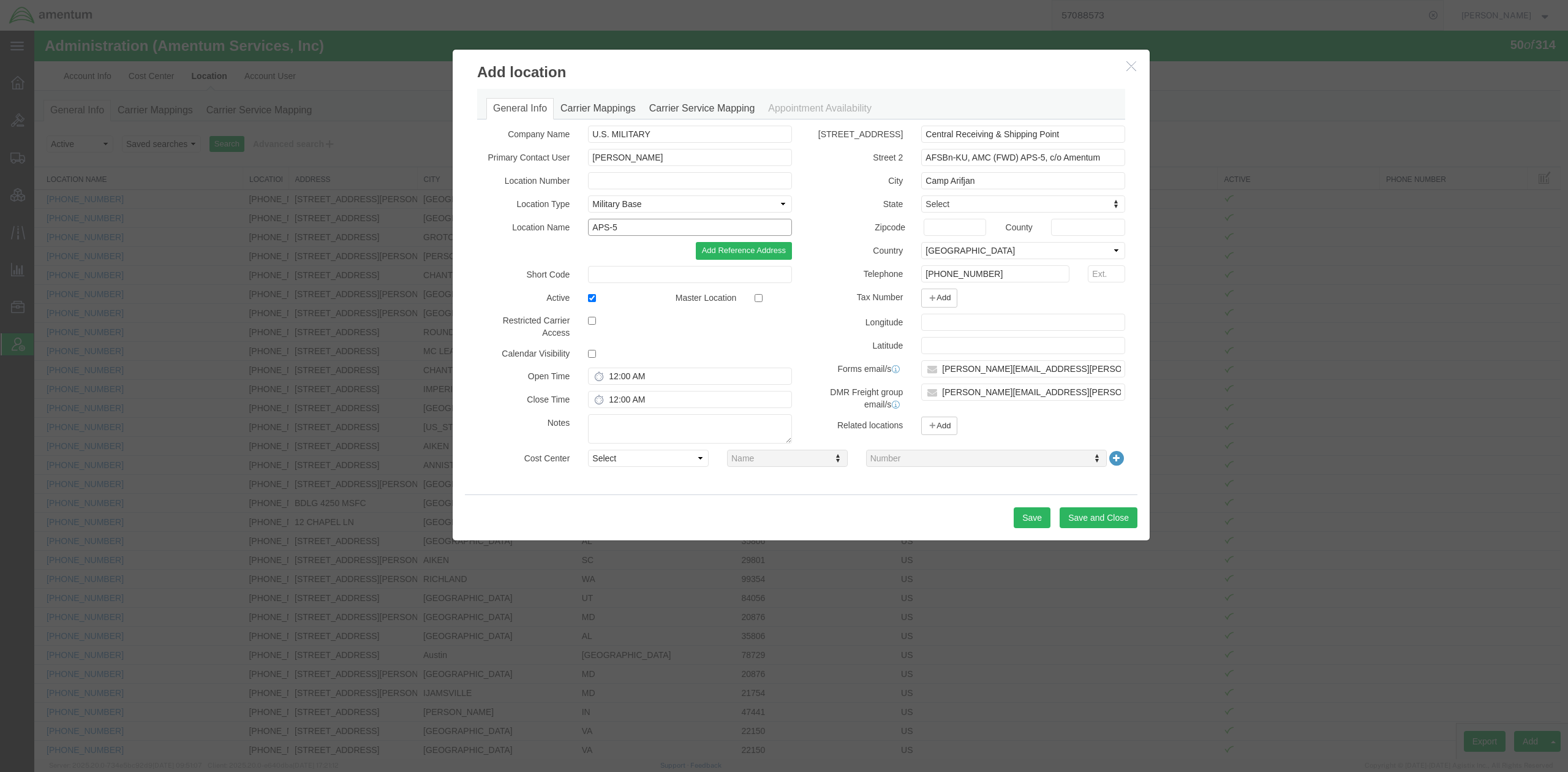
click at [627, 226] on input "APS-5" at bounding box center [690, 227] width 204 height 17
paste input "Camp Arifjan"
type input "APS-5_Camp Arifjan_Kuwait"
click at [613, 376] on input "12:00 AM" at bounding box center [690, 376] width 204 height 17
type input "8:00 AM"
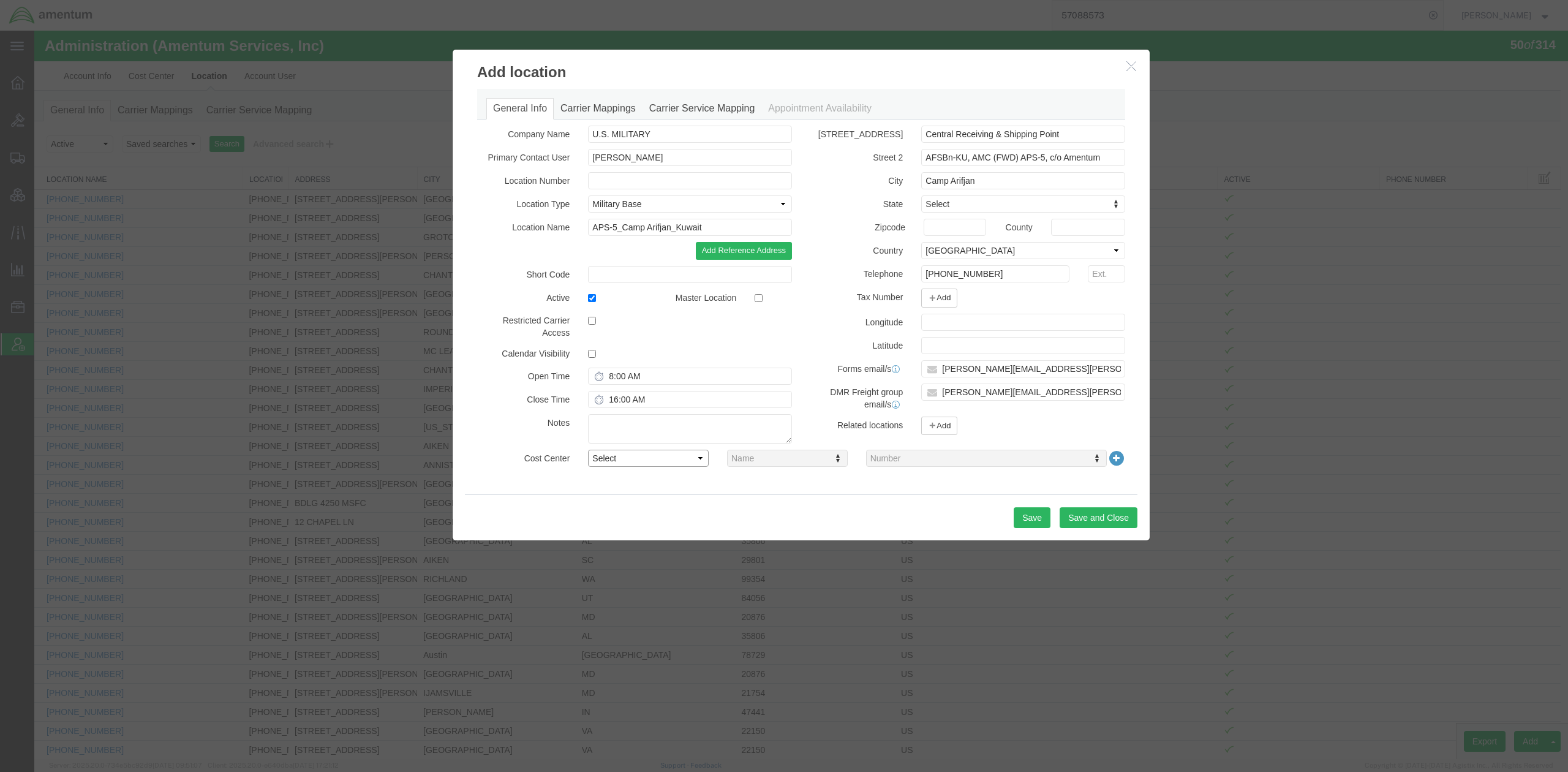
type input "4:00 PM"
click at [681, 463] on select "Select Buyer Cost Center Department Operations Number Order Number Sales Person" at bounding box center [648, 458] width 121 height 17
select select "DEPARTMENT"
click at [588, 450] on select "Select Buyer Cost Center Department Operations Number Order Number Sales Person" at bounding box center [648, 458] width 121 height 17
type input "aps5"
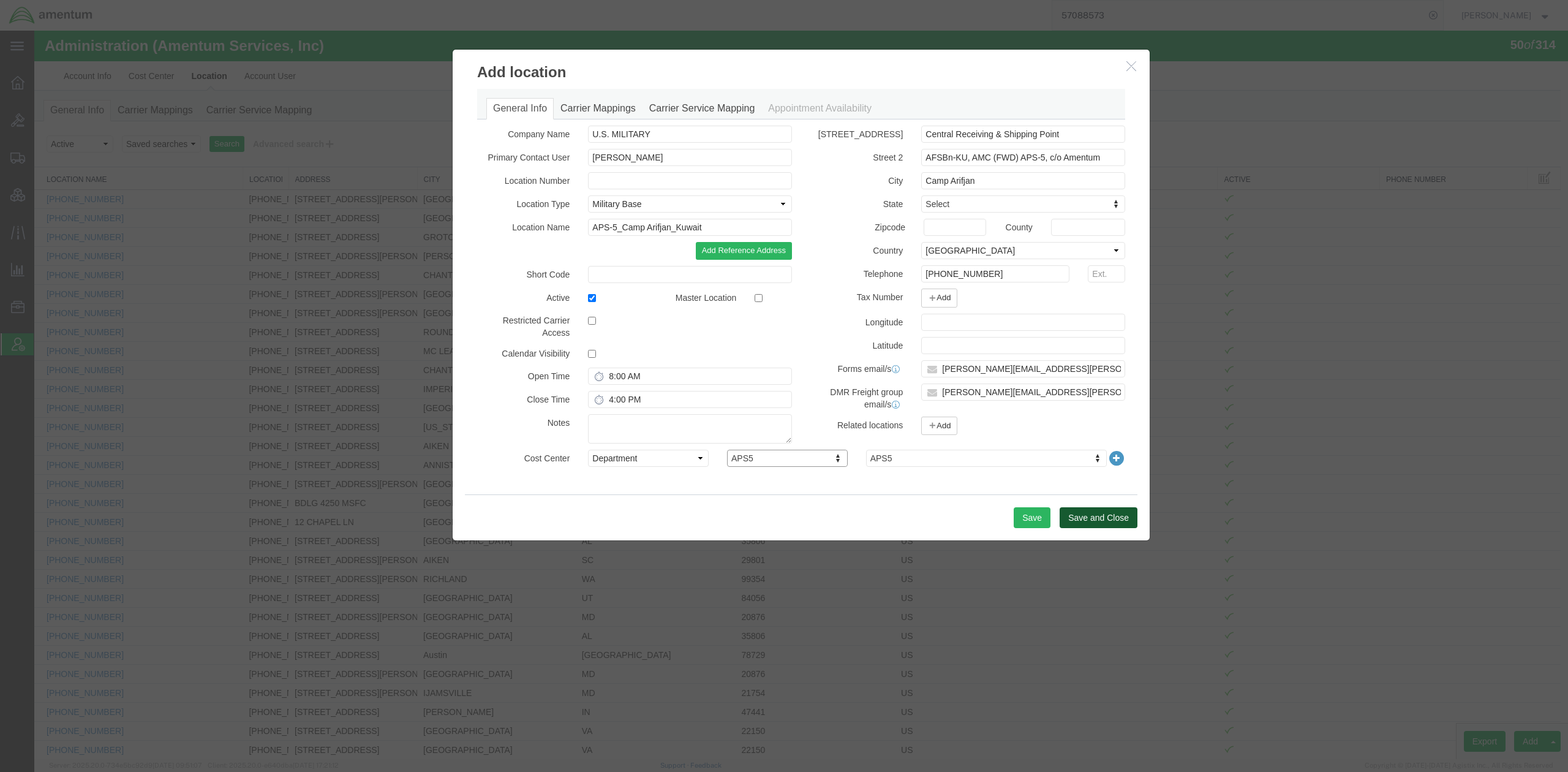
click at [1089, 511] on button "Save and Close" at bounding box center [1099, 518] width 78 height 21
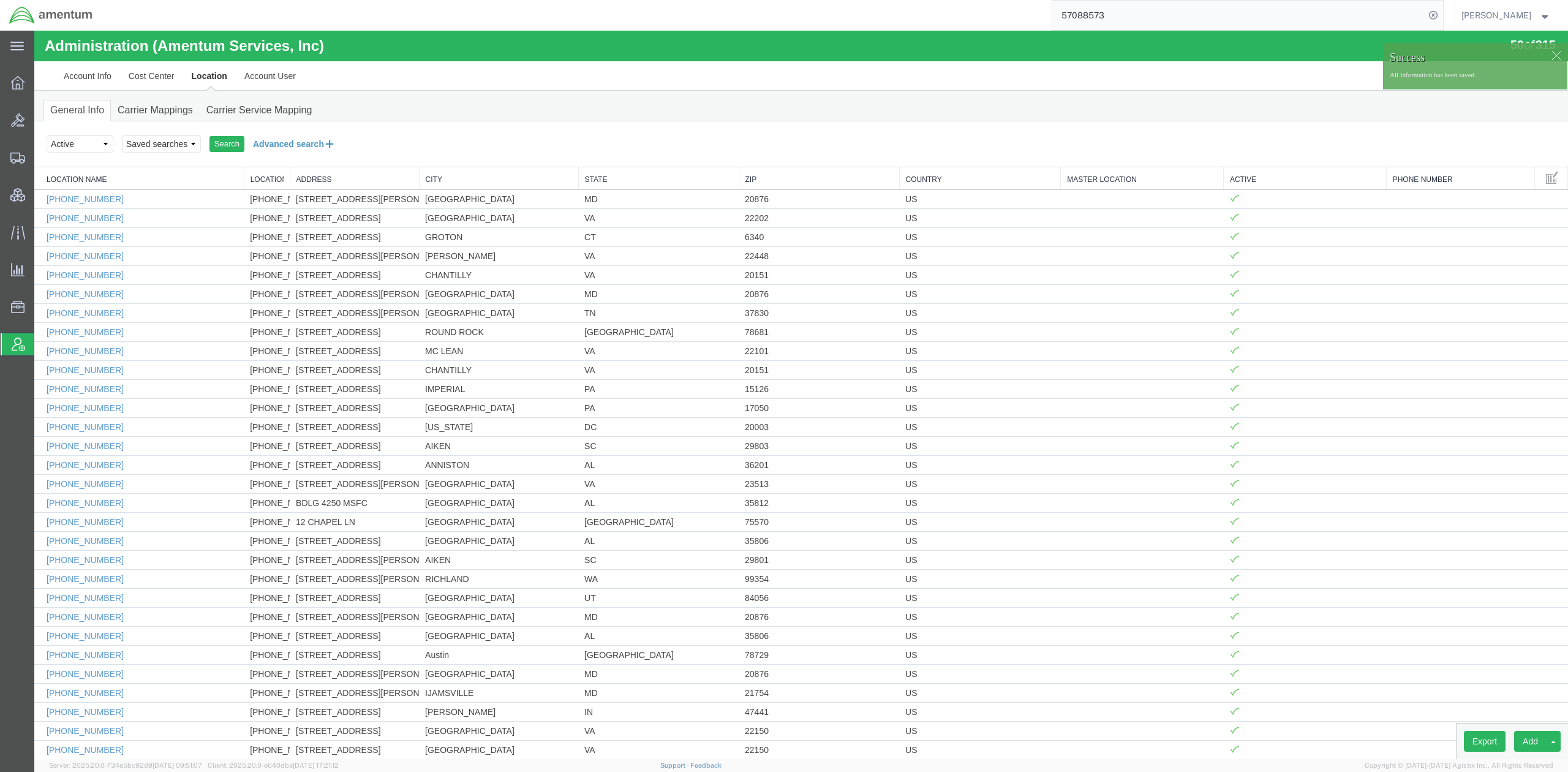
click at [291, 147] on button "Advanced search" at bounding box center [294, 144] width 100 height 21
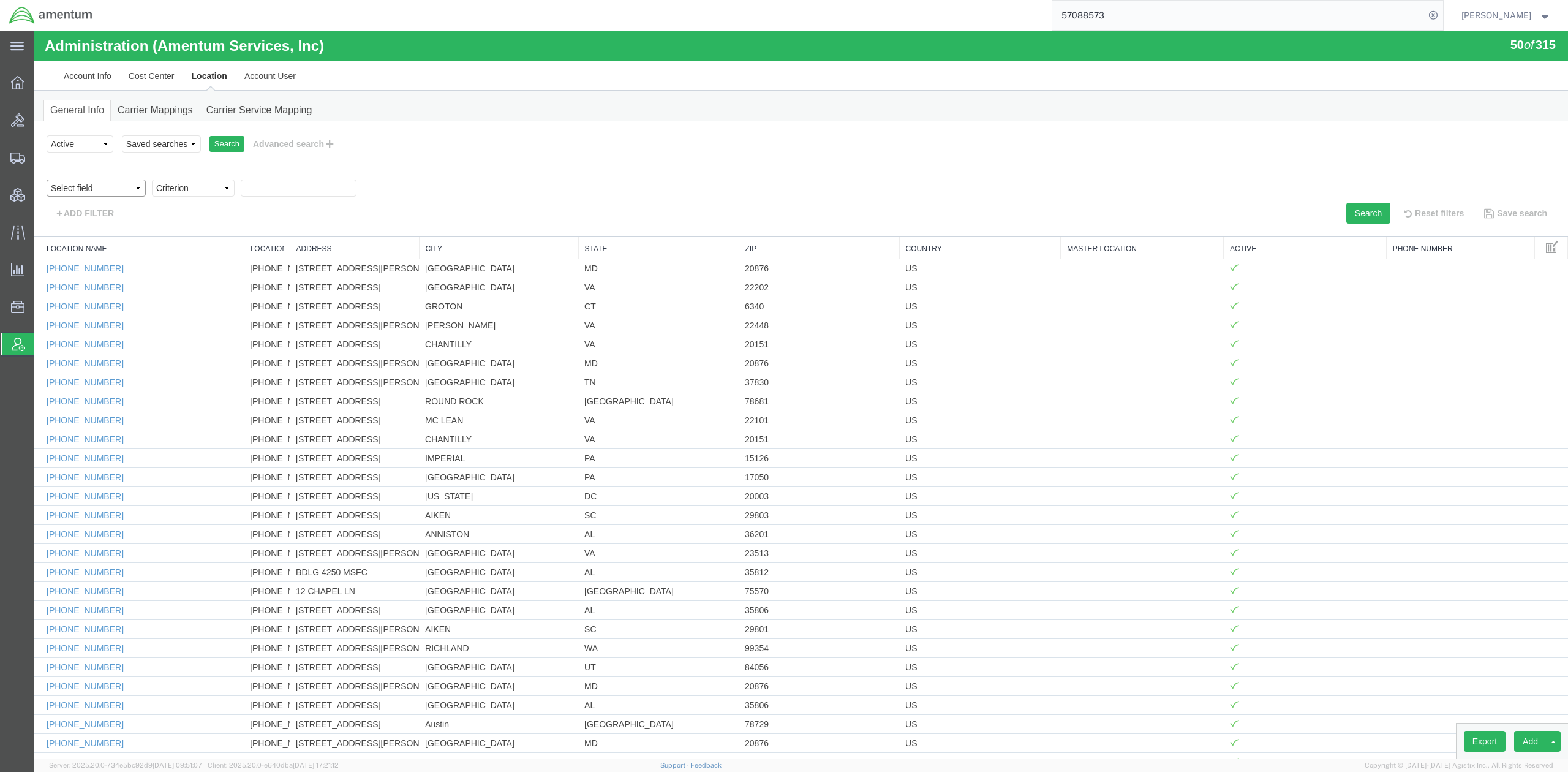
click at [90, 183] on select "Select field Address [GEOGRAPHIC_DATA] Location Name Location Num Master Locati…" at bounding box center [96, 188] width 99 height 17
select select "country"
click at [47, 180] on select "Select field Address [GEOGRAPHIC_DATA] Location Name Location Num Master Locati…" at bounding box center [96, 188] width 99 height 17
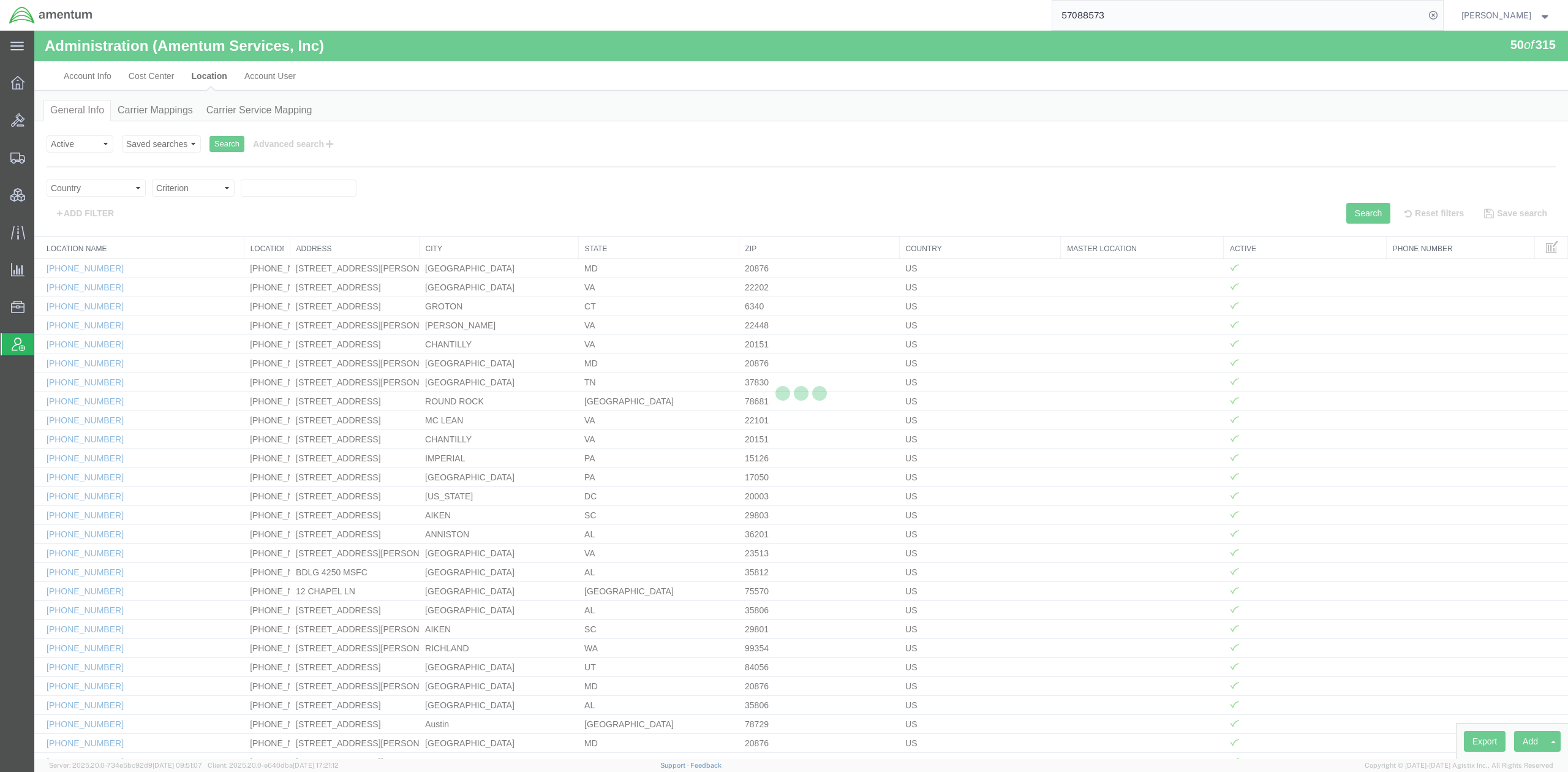
select select
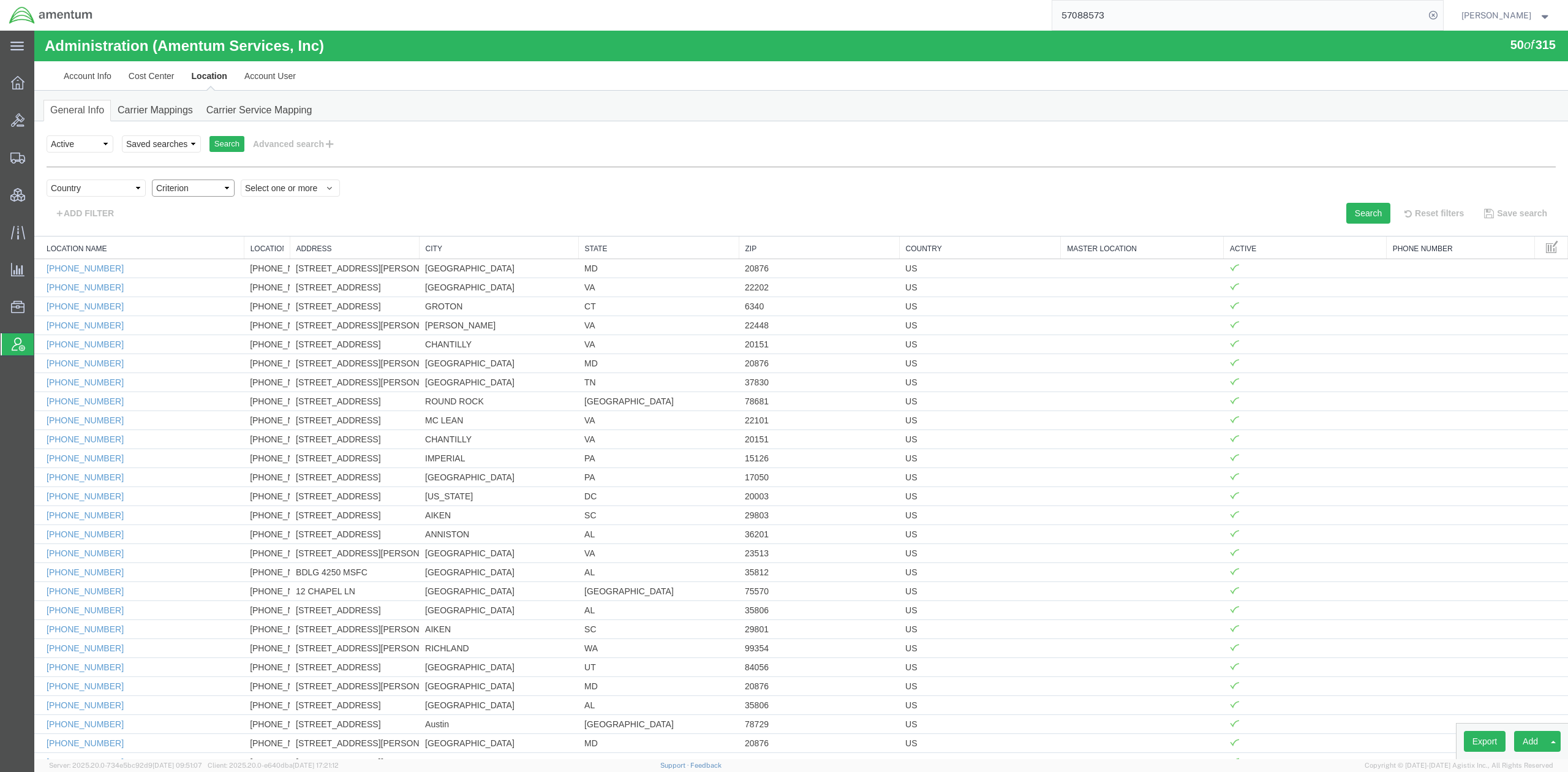
click at [197, 189] on select "Criterion in not in" at bounding box center [194, 188] width 83 height 17
select select "in"
click at [152, 180] on select "Criterion in not in" at bounding box center [194, 188] width 83 height 17
click at [284, 190] on span "Select one or more" at bounding box center [290, 188] width 91 height 12
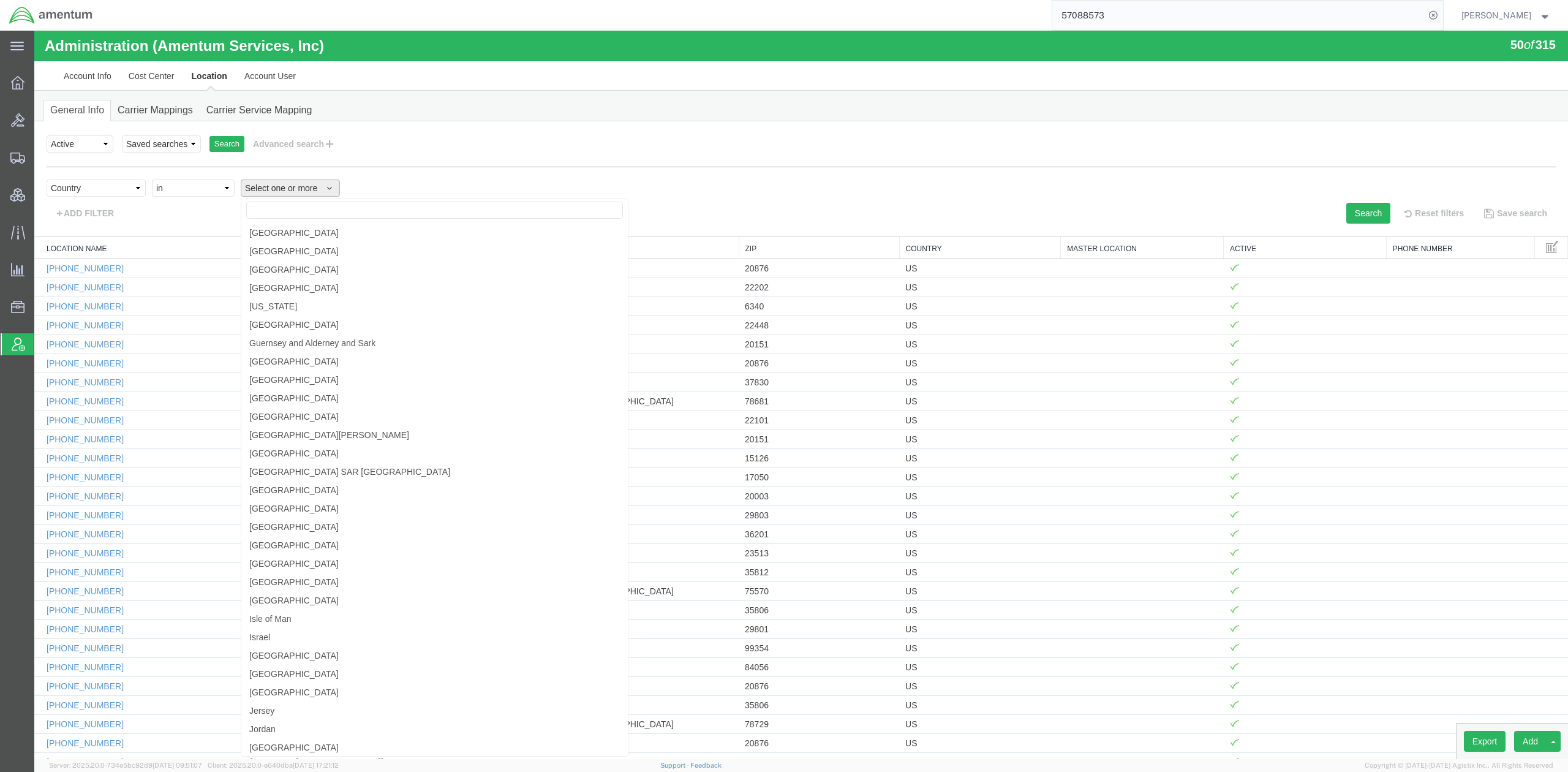
scroll to position [1741, 0]
click at [280, 560] on link "[GEOGRAPHIC_DATA]" at bounding box center [434, 712] width 387 height 19
select select "KW"
drag, startPoint x: 994, startPoint y: 212, endPoint x: 1123, endPoint y: 235, distance: 131.0
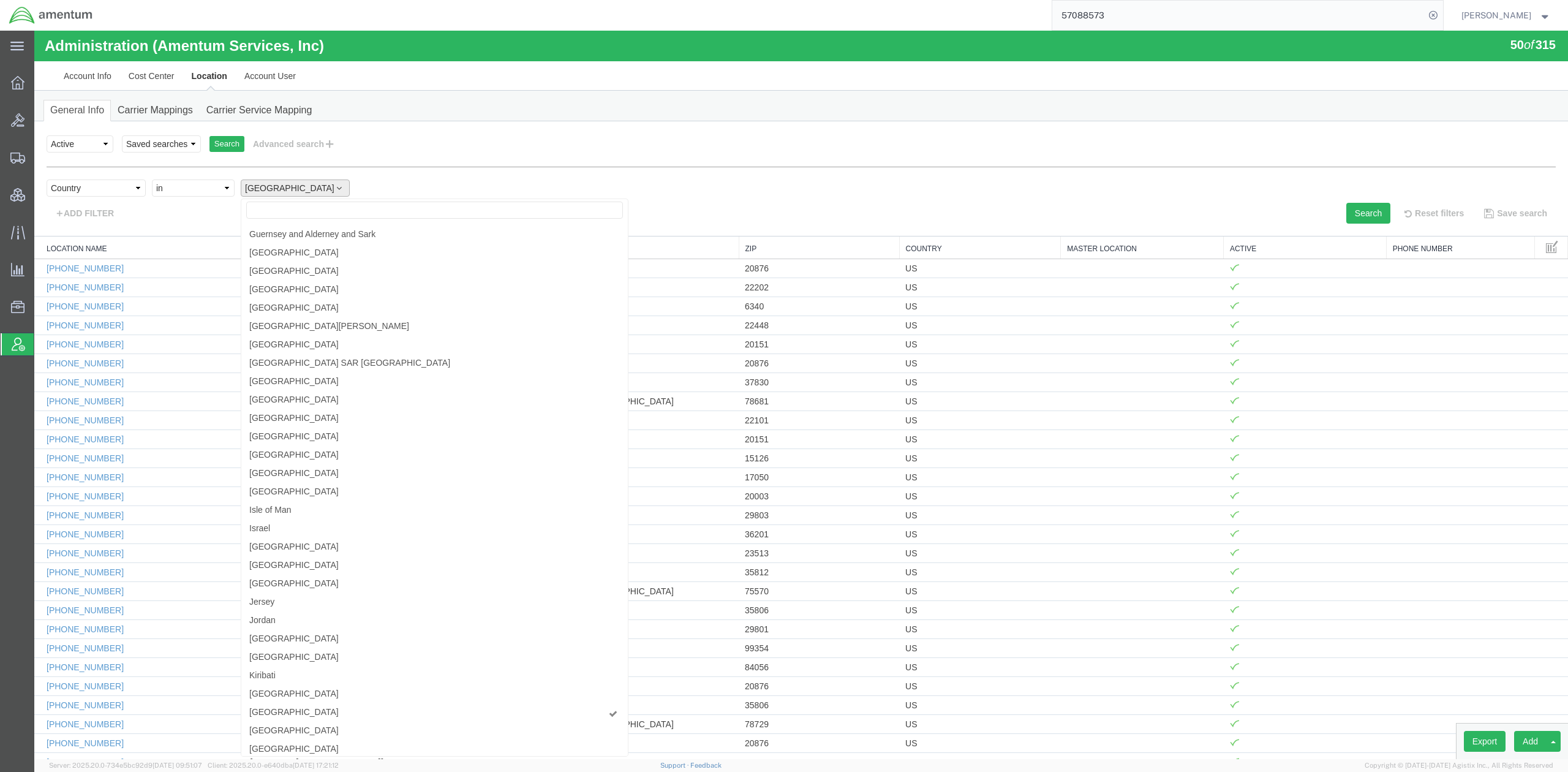
click at [996, 212] on div "Search Reset filters Save search" at bounding box center [1183, 213] width 764 height 21
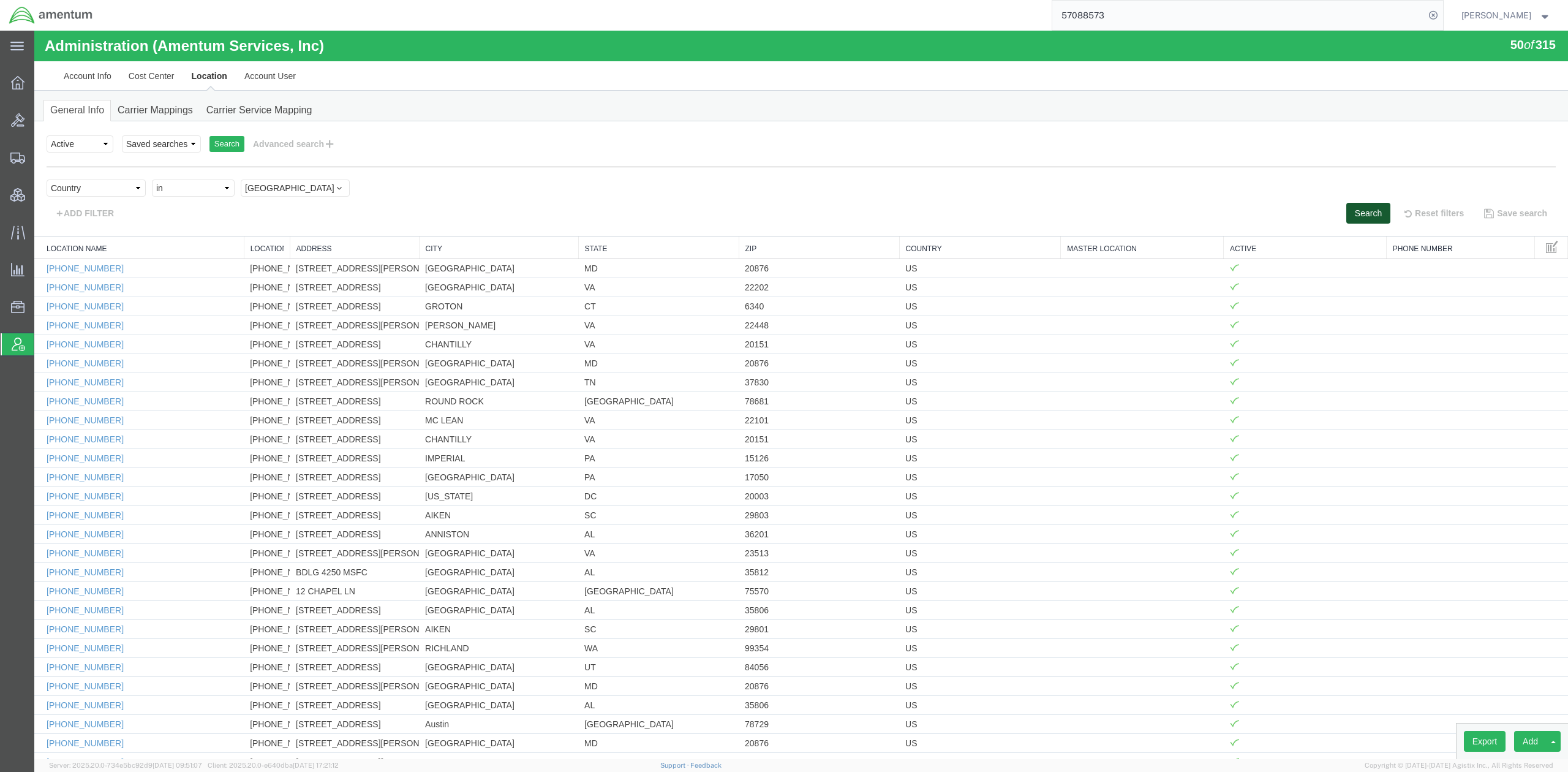
click at [1275, 215] on button "Search" at bounding box center [1368, 213] width 44 height 21
